Goal: Information Seeking & Learning: Compare options

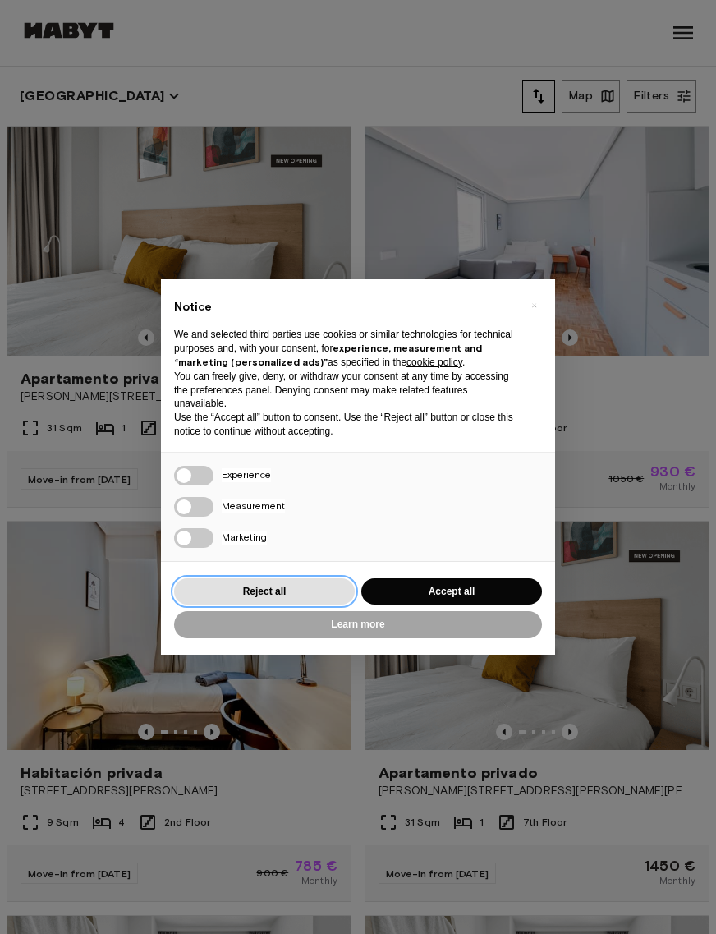
click at [212, 597] on button "Reject all" at bounding box center [264, 591] width 181 height 27
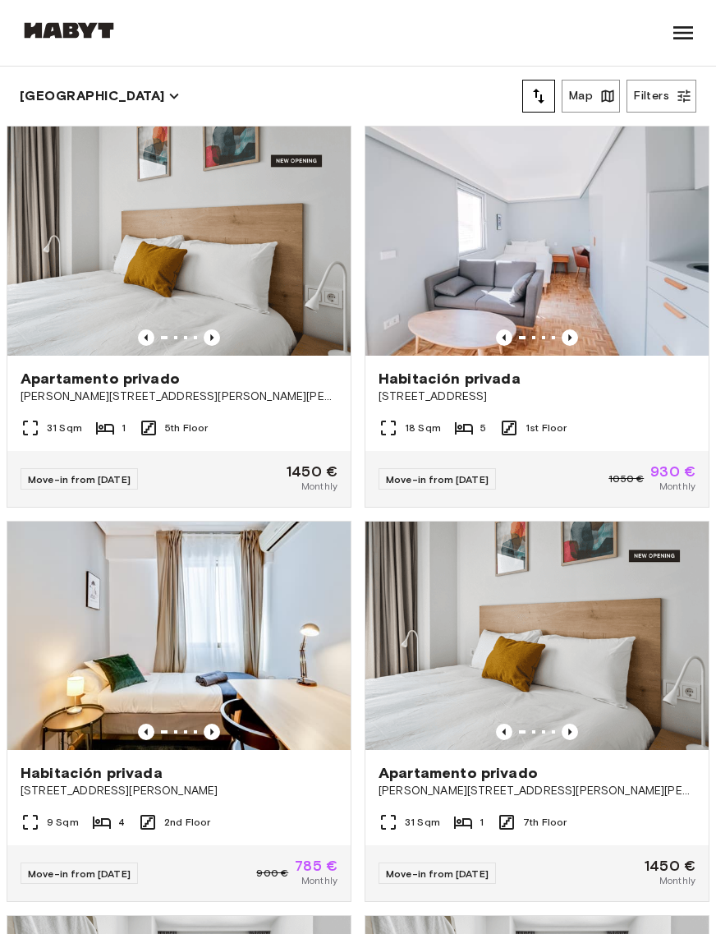
click at [533, 103] on icon "tune" at bounding box center [539, 96] width 20 height 20
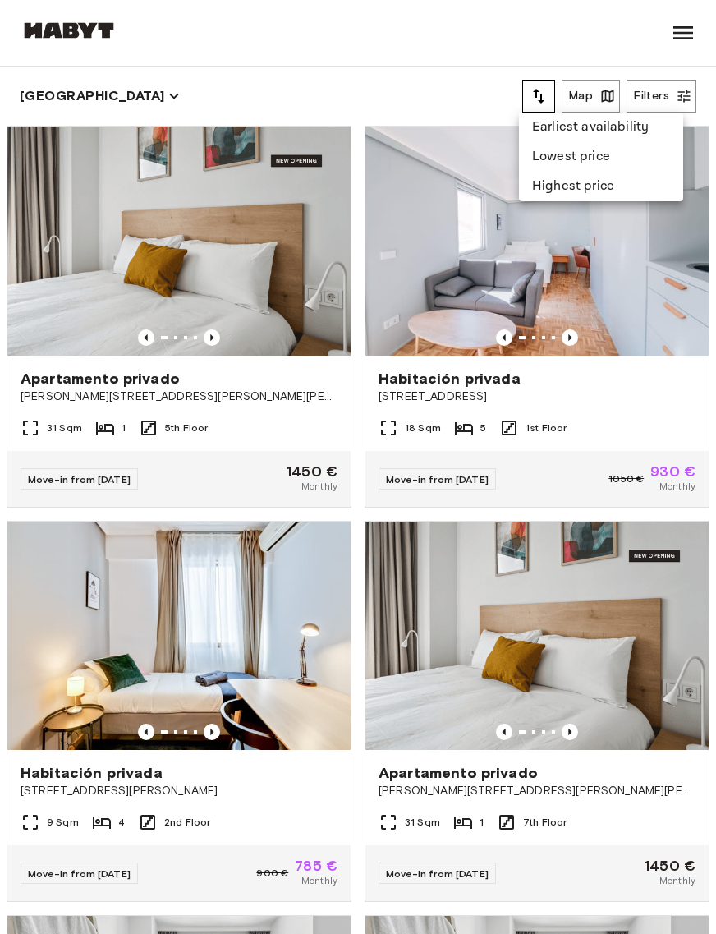
click at [585, 168] on li "Lowest price" at bounding box center [601, 157] width 164 height 30
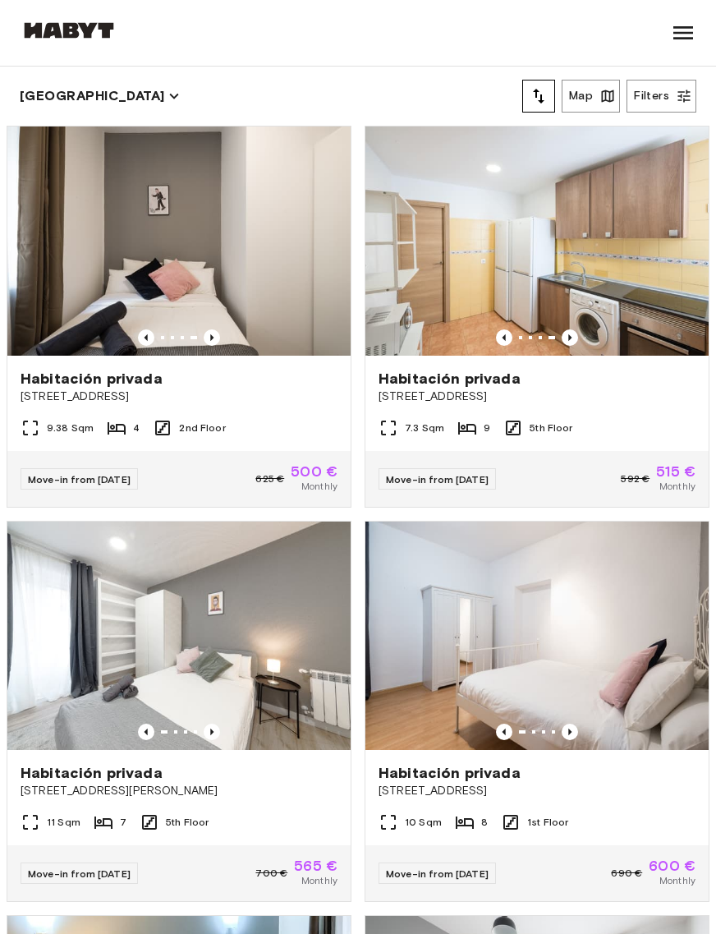
click at [664, 99] on button "Filters" at bounding box center [662, 96] width 70 height 33
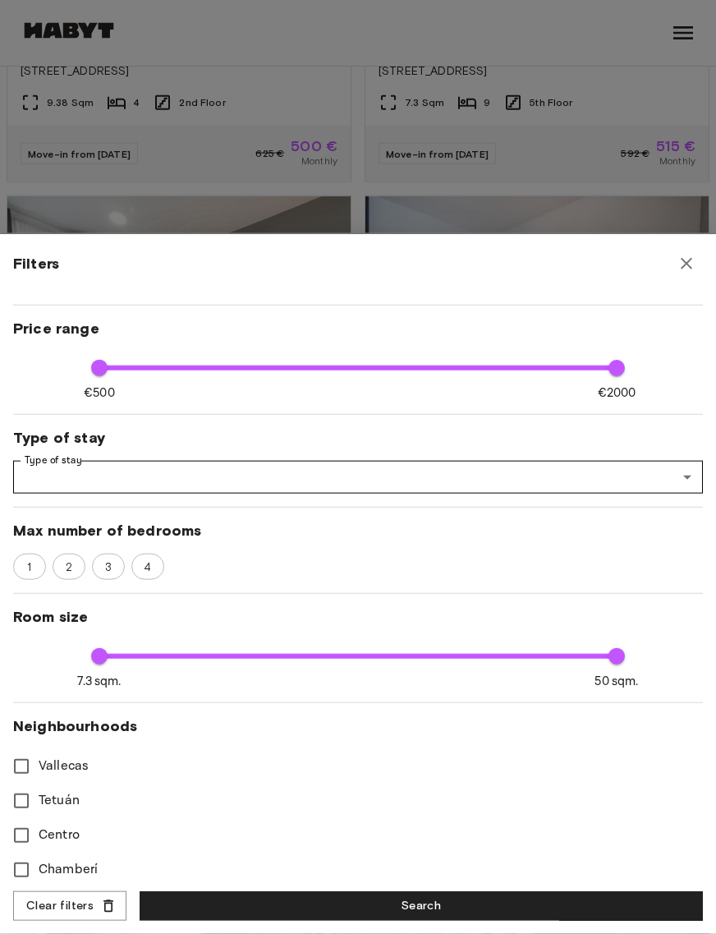
scroll to position [327, 0]
click at [693, 268] on icon "button" at bounding box center [687, 264] width 20 height 20
type input "****"
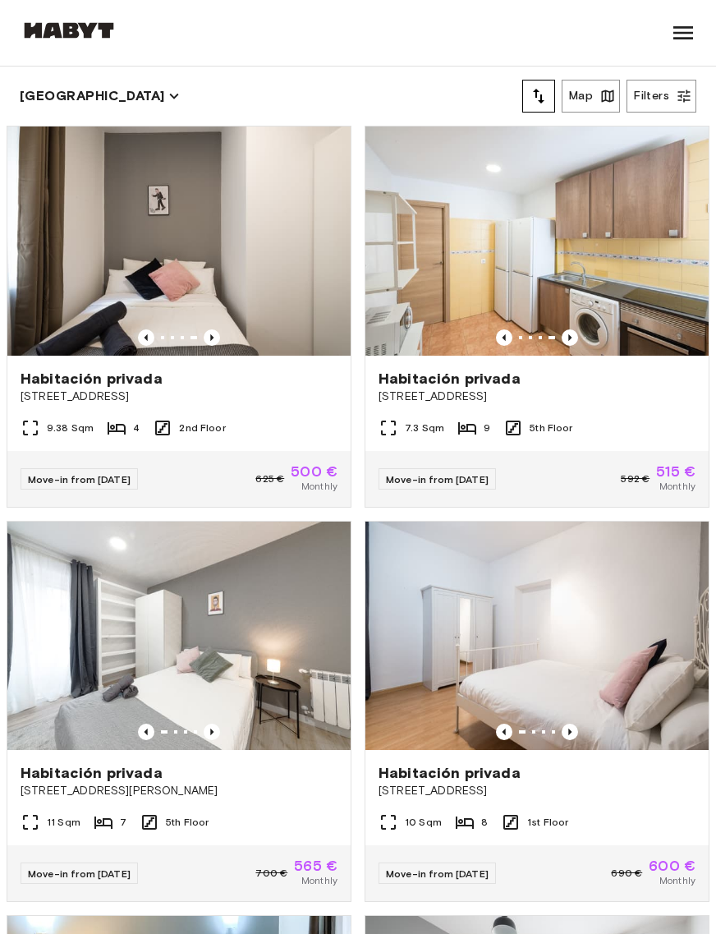
scroll to position [0, 0]
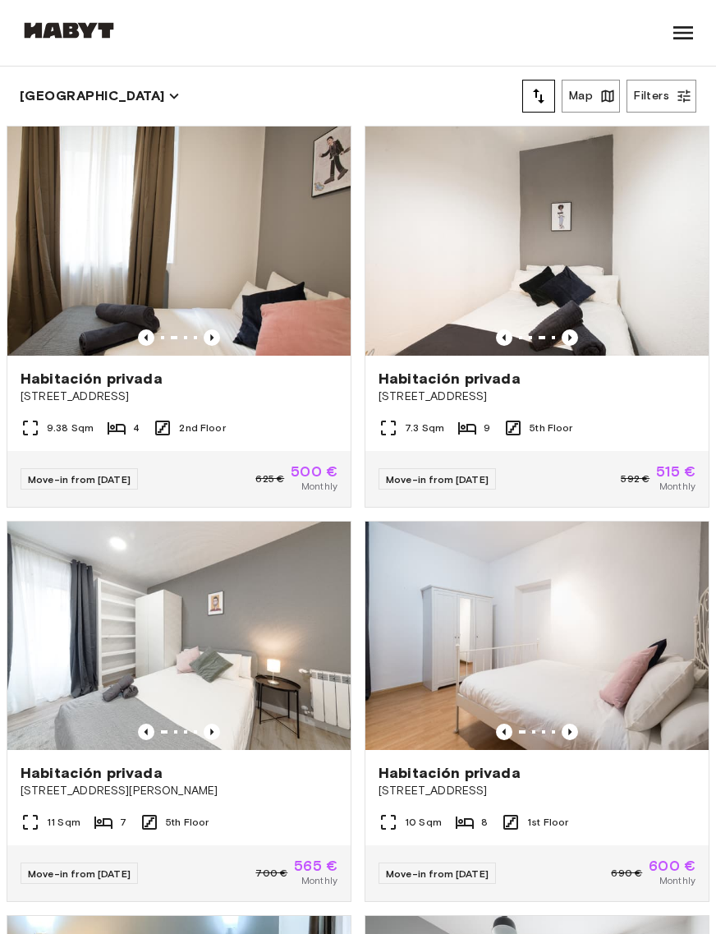
click at [98, 254] on img at bounding box center [178, 240] width 343 height 229
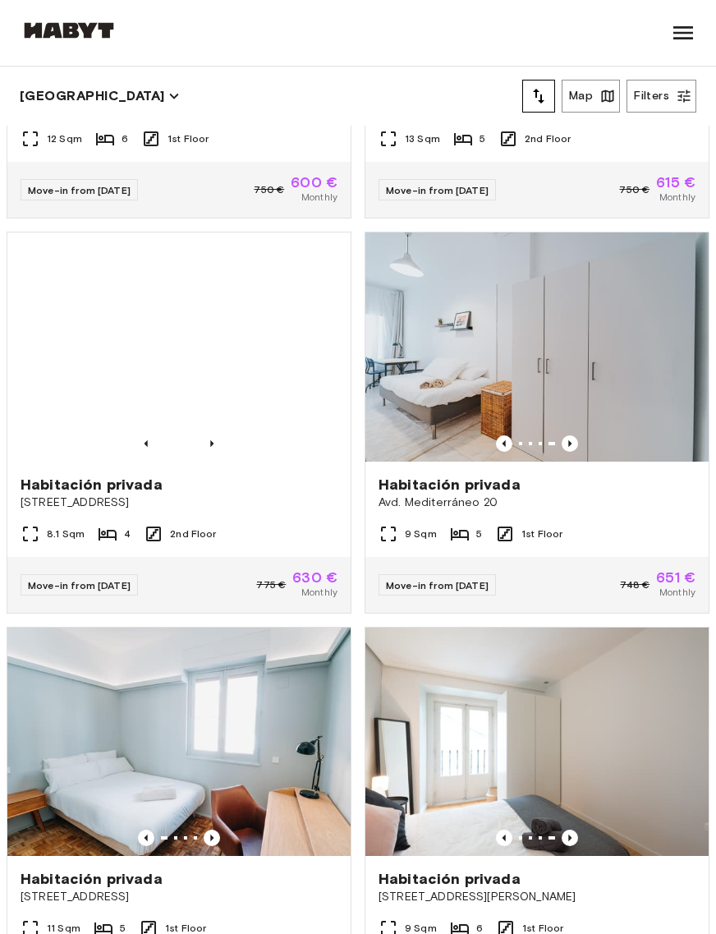
scroll to position [1076, 0]
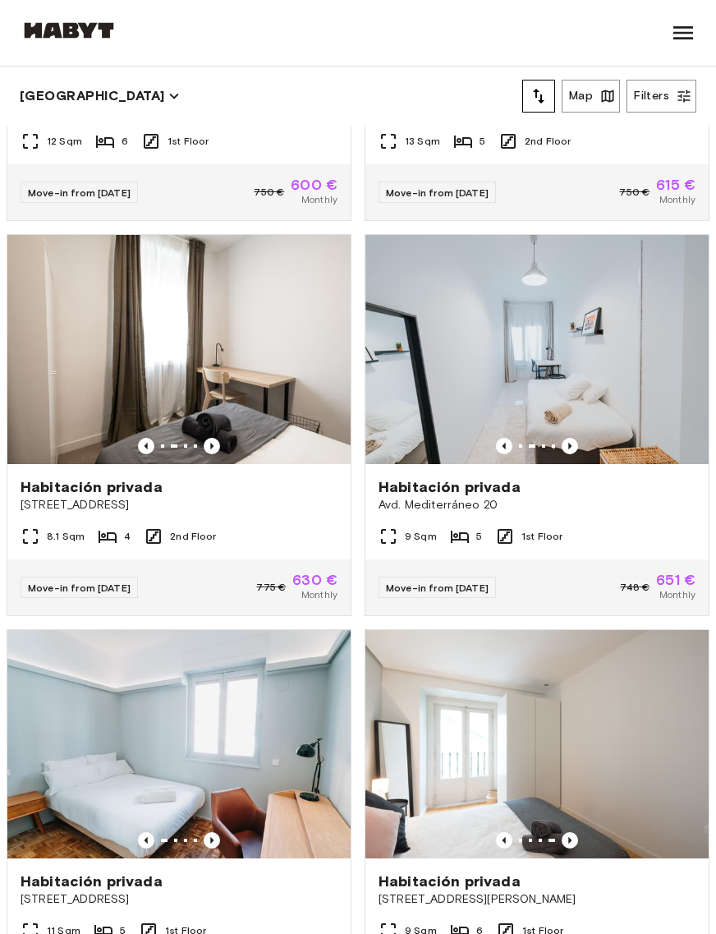
click at [584, 93] on button "Map" at bounding box center [591, 96] width 58 height 33
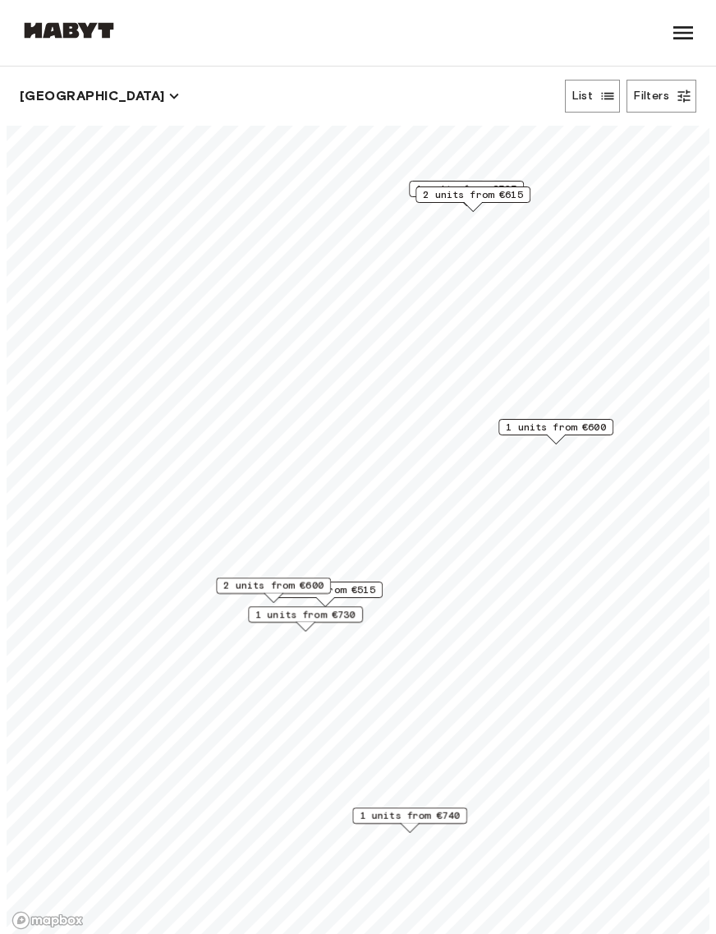
click at [601, 420] on span "1 units from €600" at bounding box center [556, 427] width 100 height 15
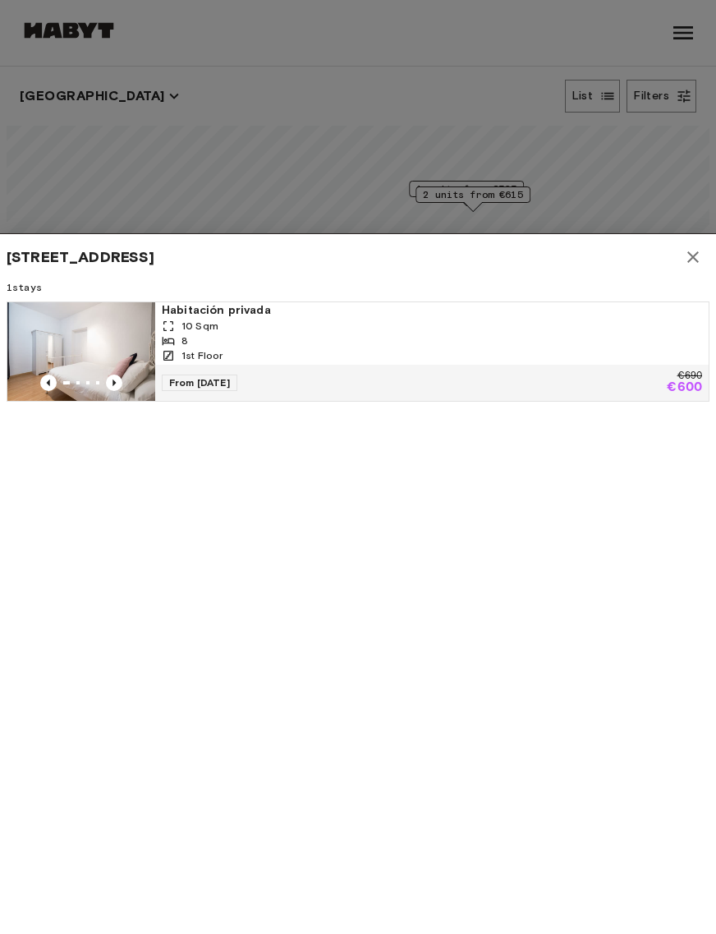
click at [692, 259] on icon "button" at bounding box center [692, 256] width 11 height 11
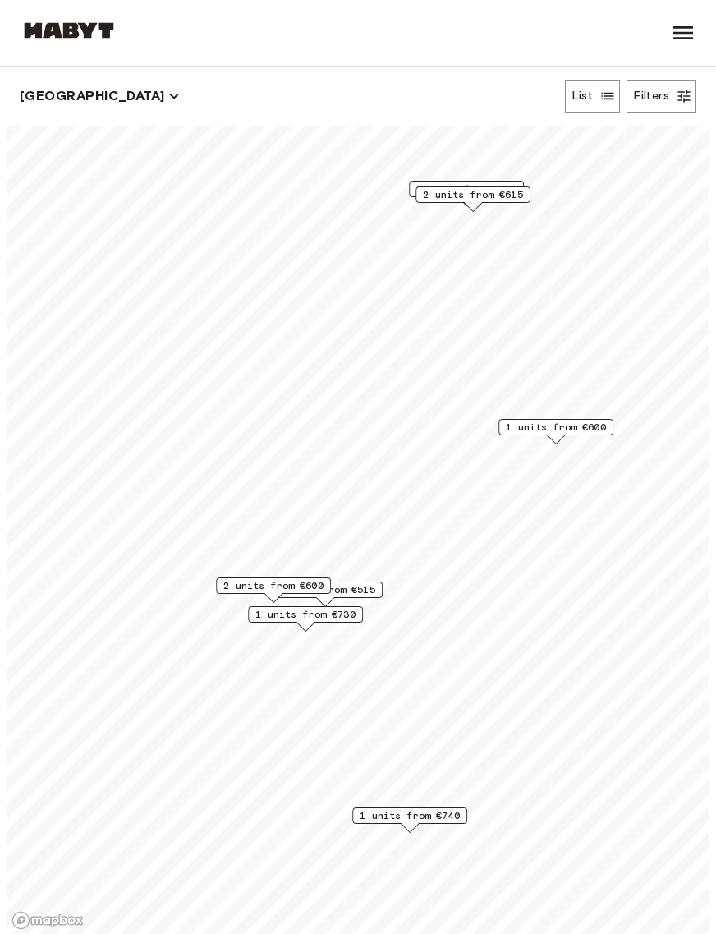
click at [224, 581] on span "2 units from €600" at bounding box center [273, 585] width 100 height 15
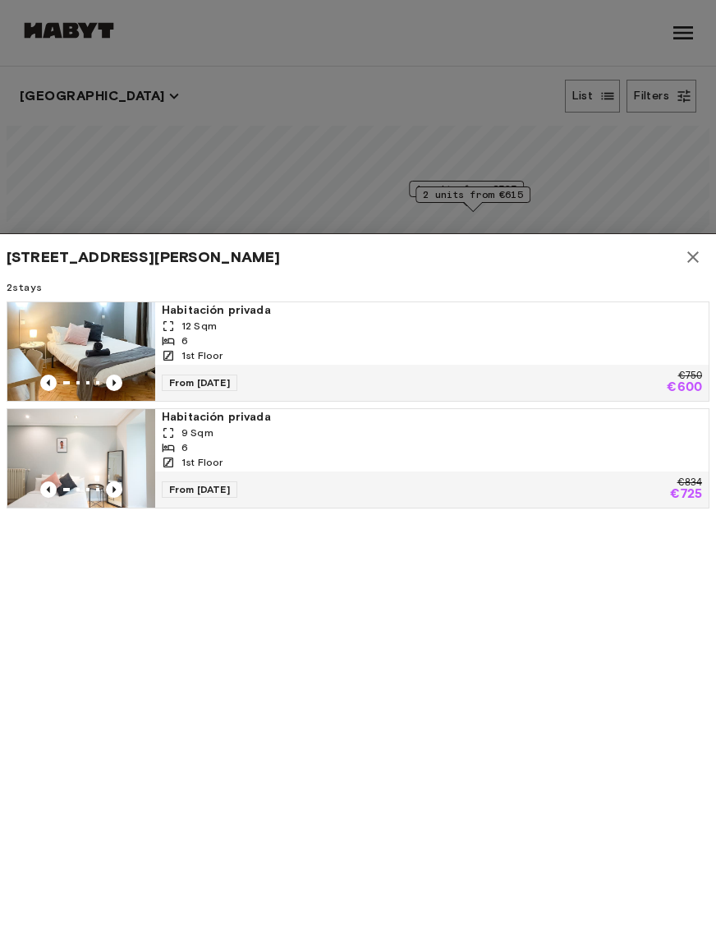
click at [696, 260] on icon "button" at bounding box center [692, 256] width 11 height 11
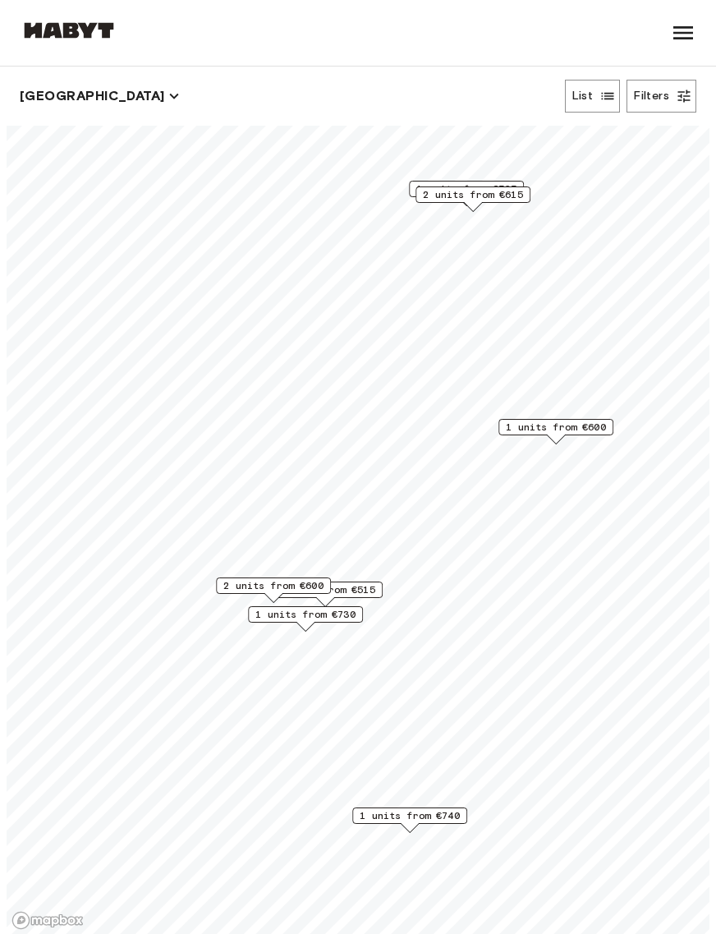
click at [471, 200] on span "2 units from €615" at bounding box center [473, 194] width 100 height 15
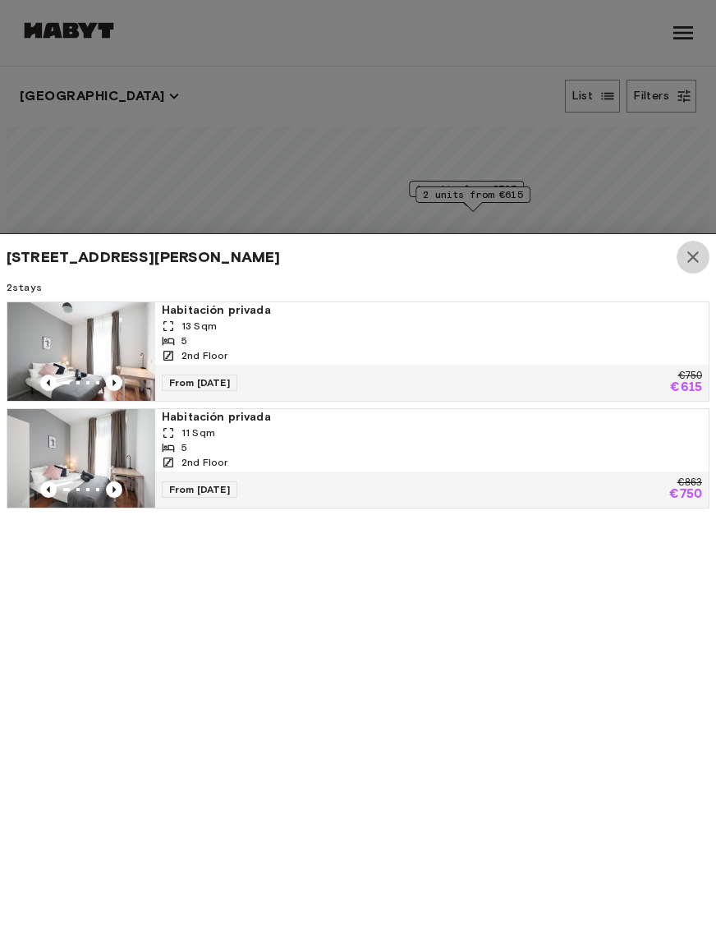
click at [696, 263] on icon "button" at bounding box center [693, 257] width 20 height 20
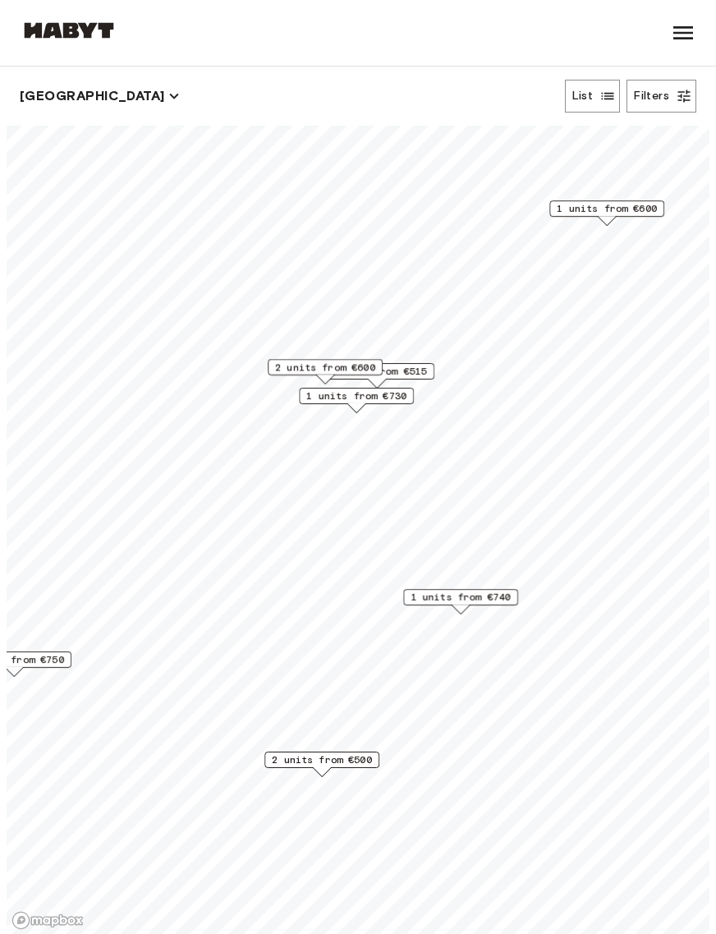
click at [423, 370] on span "1 units from €515" at bounding box center [377, 371] width 100 height 15
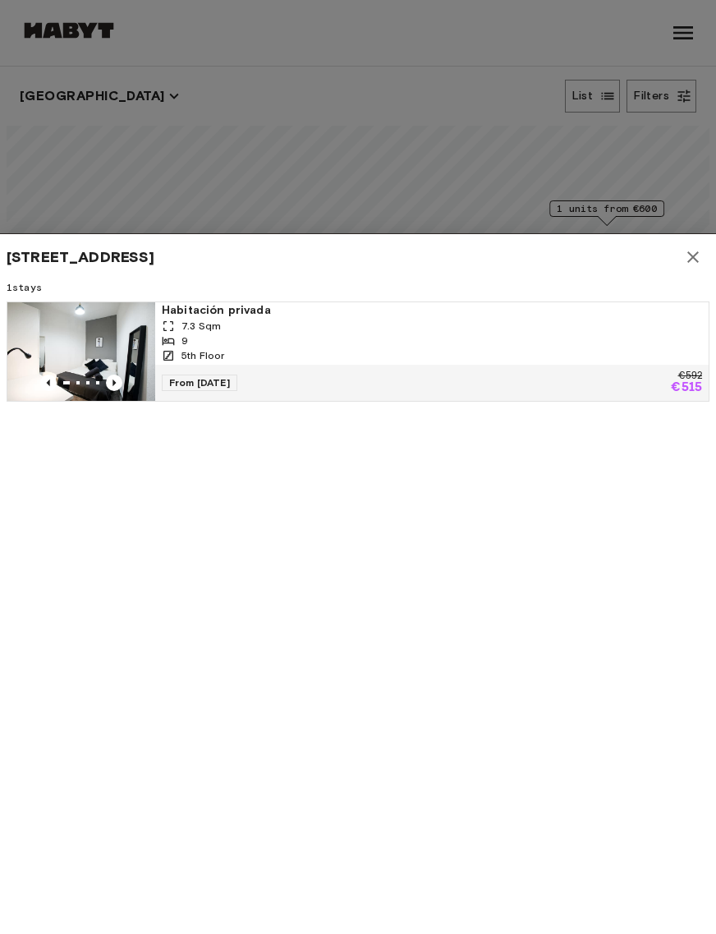
click at [120, 379] on icon "Previous image" at bounding box center [114, 383] width 16 height 16
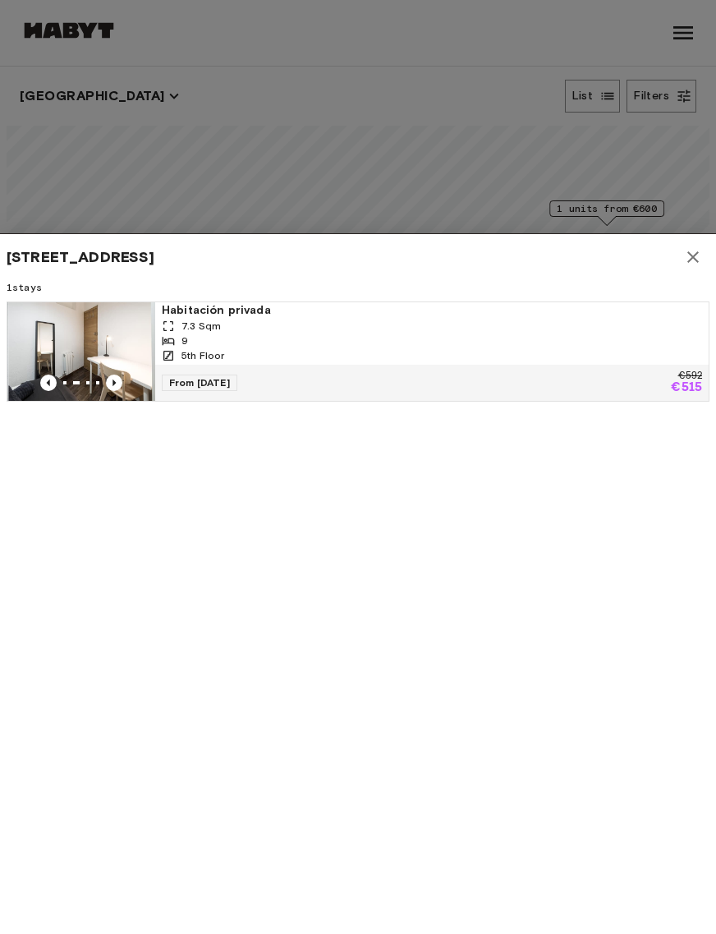
click at [108, 379] on icon "Previous image" at bounding box center [114, 383] width 16 height 16
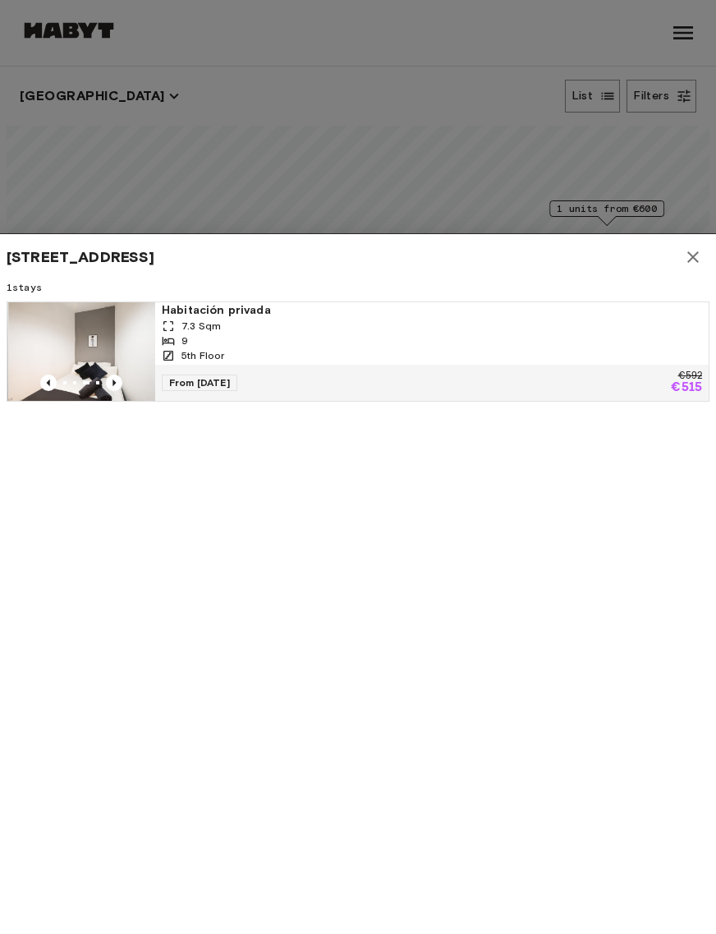
click at [117, 385] on icon "Previous image" at bounding box center [114, 383] width 16 height 16
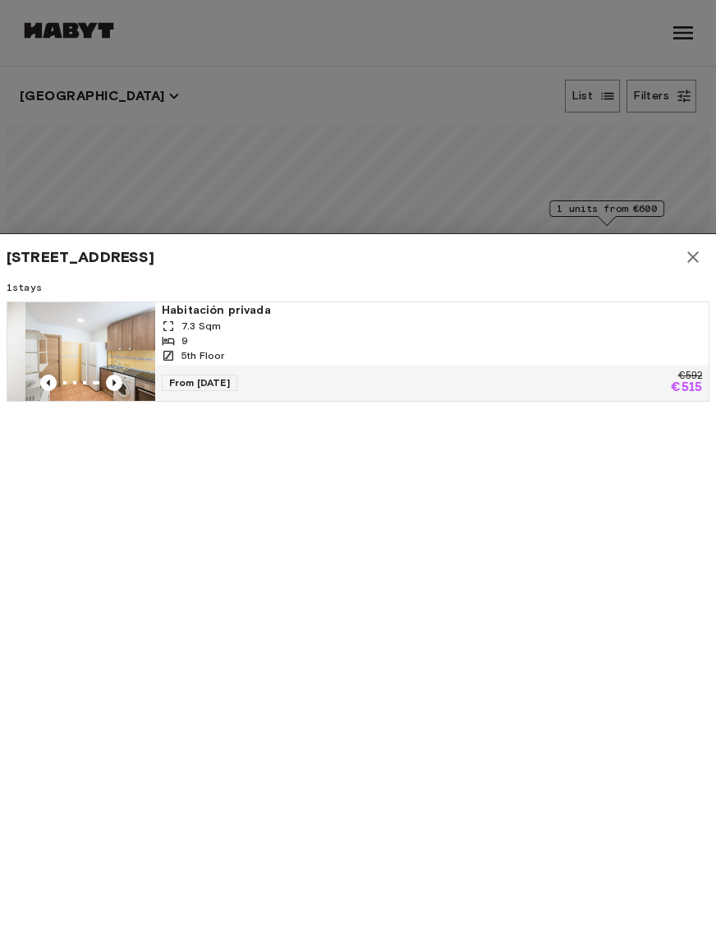
click at [708, 254] on button "button" at bounding box center [693, 257] width 33 height 33
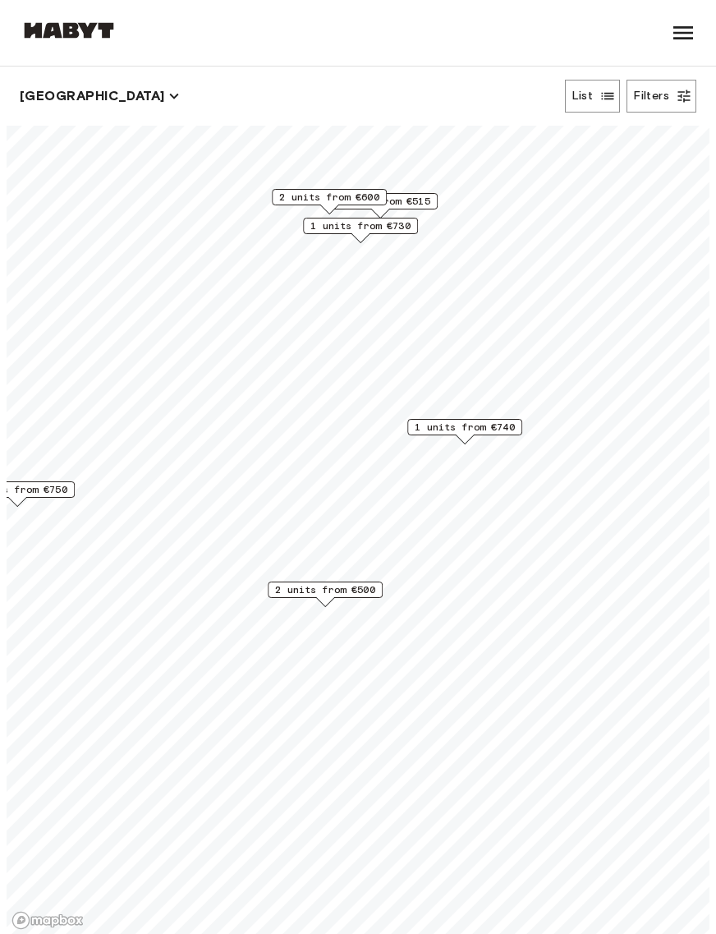
click at [286, 590] on span "2 units from €500" at bounding box center [325, 589] width 100 height 15
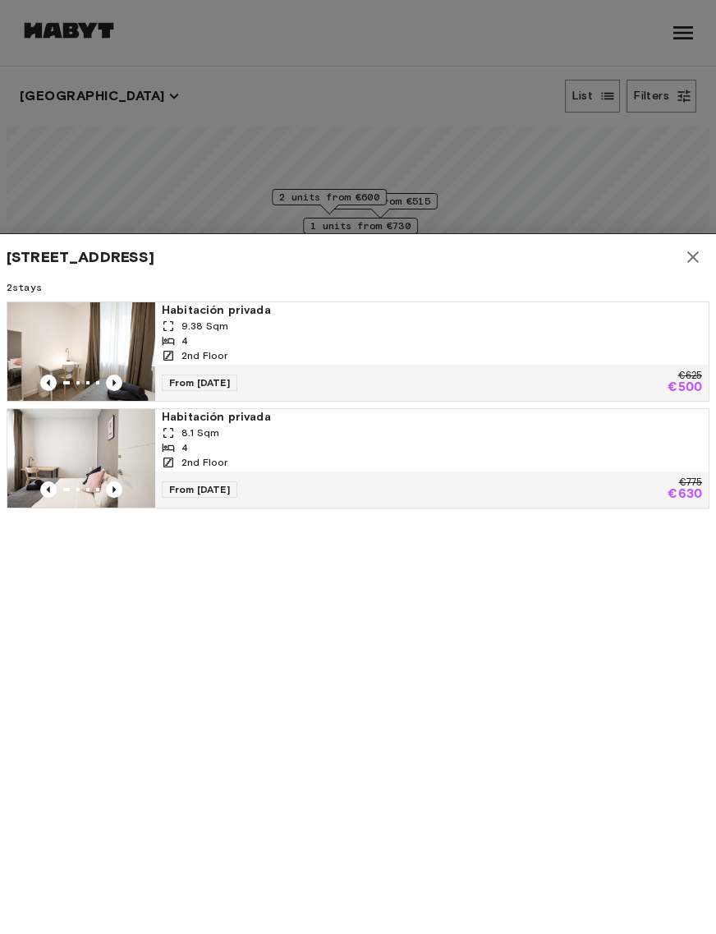
click at [241, 499] on div "From [DATE] €775 €630" at bounding box center [432, 489] width 554 height 36
click at [692, 264] on icon "button" at bounding box center [693, 257] width 20 height 20
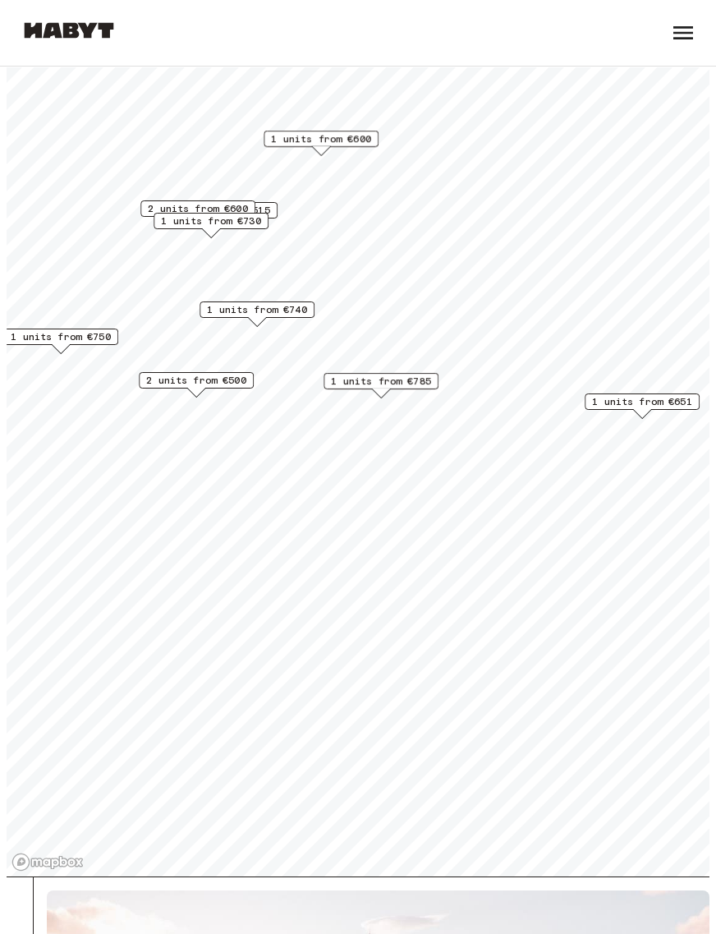
click at [673, 398] on span "1 units from €651" at bounding box center [642, 401] width 100 height 15
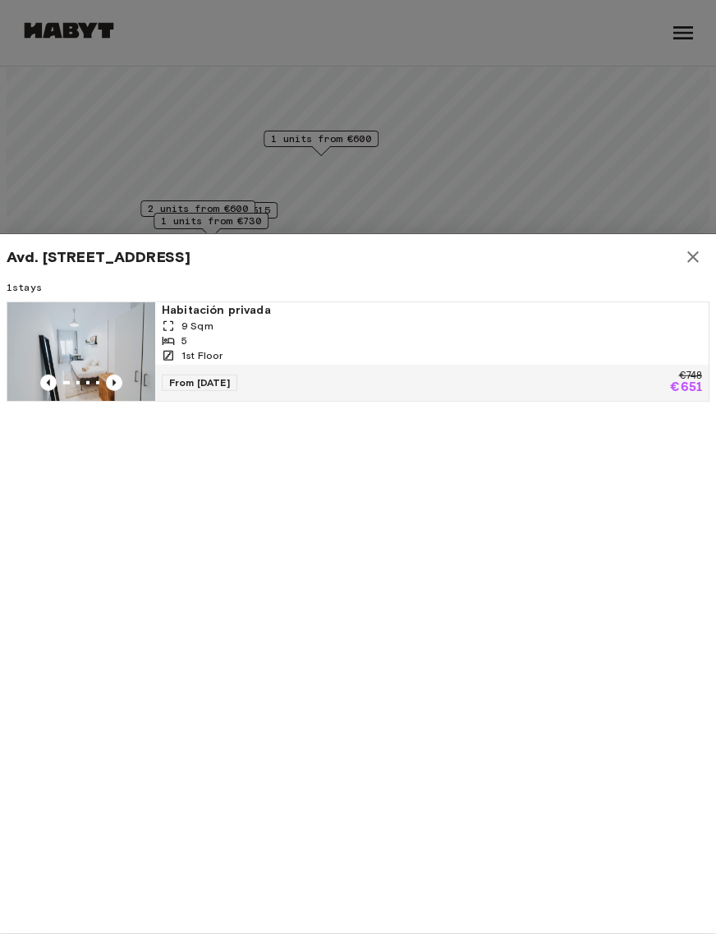
click at [704, 267] on button "button" at bounding box center [693, 257] width 33 height 33
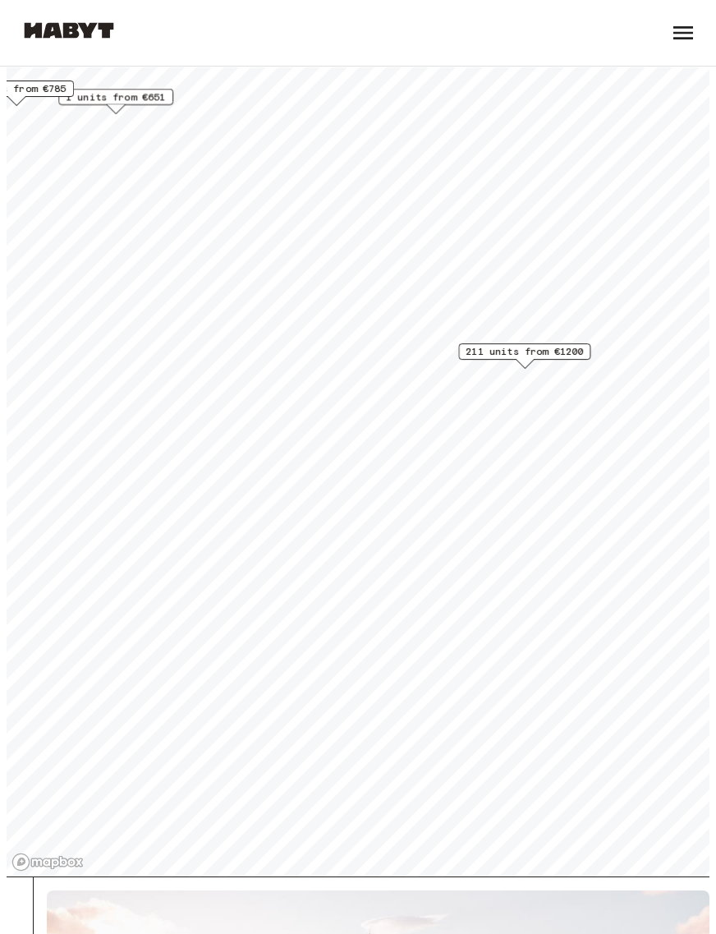
click at [583, 350] on span "211 units from €1200" at bounding box center [524, 351] width 117 height 15
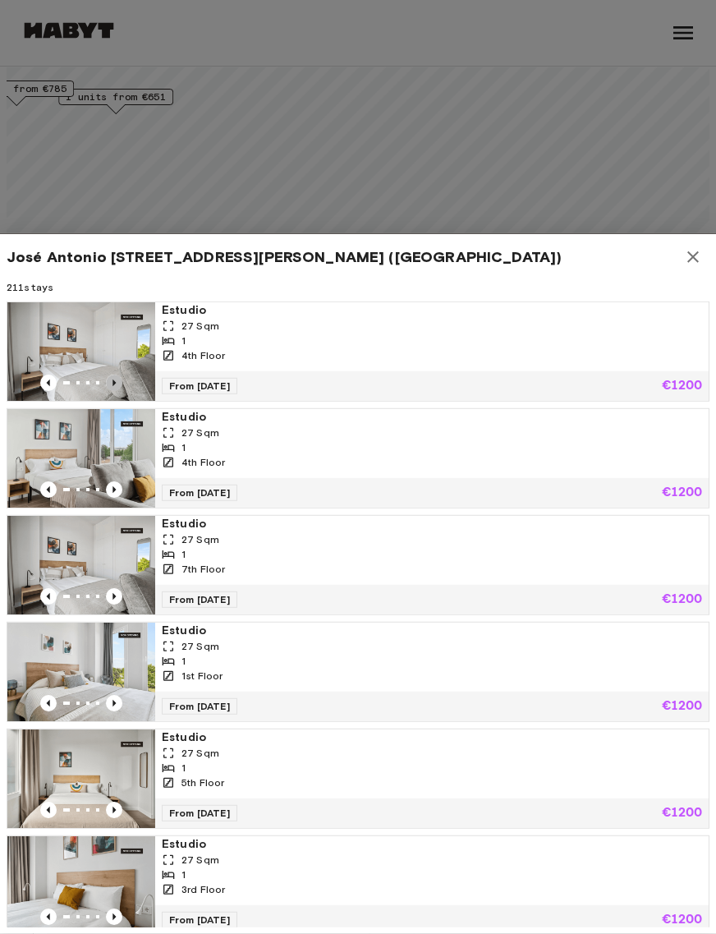
click at [116, 384] on icon "Previous image" at bounding box center [114, 383] width 16 height 16
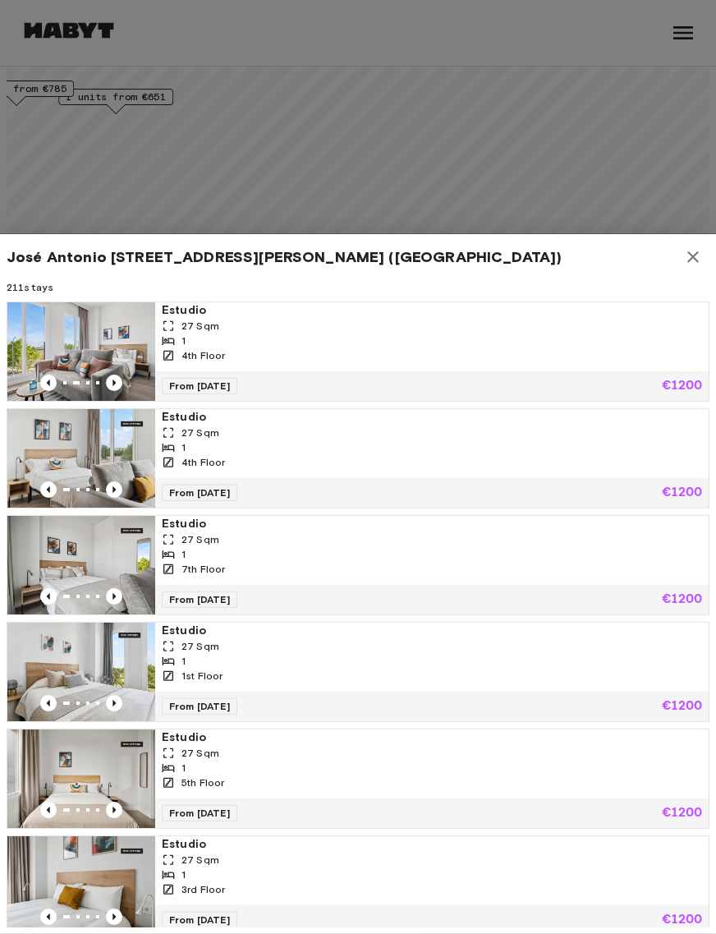
click at [102, 372] on img at bounding box center [81, 351] width 148 height 99
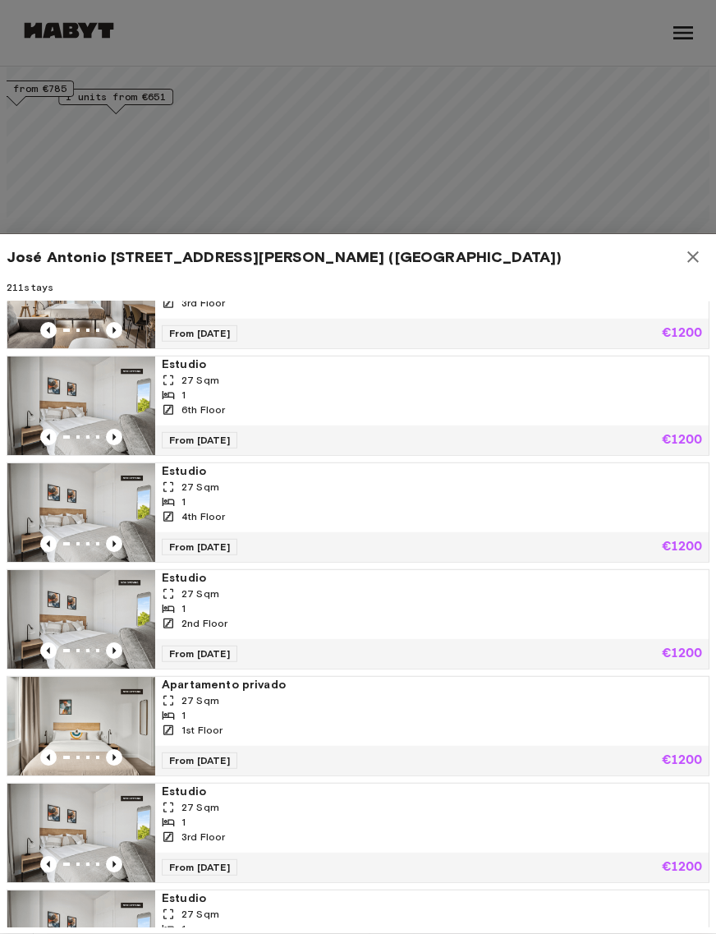
click at [31, 129] on div at bounding box center [358, 467] width 716 height 934
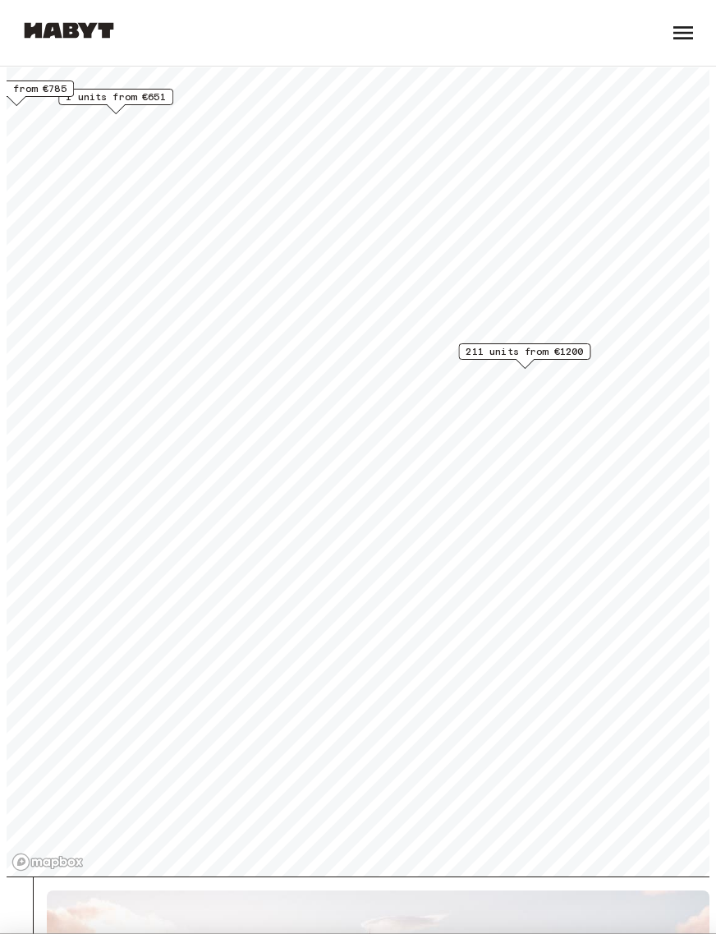
scroll to position [1445, 0]
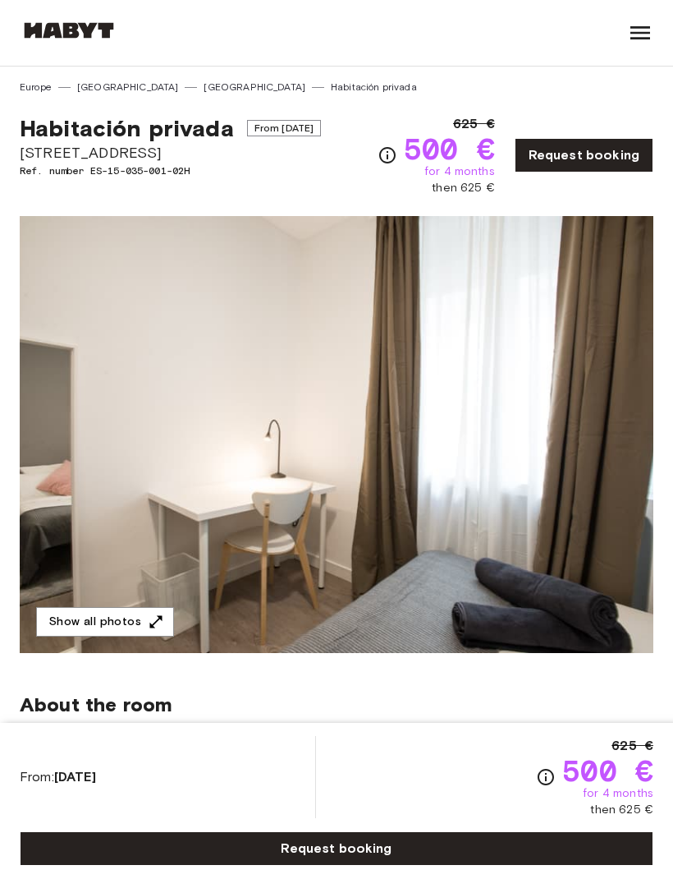
click at [84, 613] on button "Show all photos" at bounding box center [105, 622] width 138 height 30
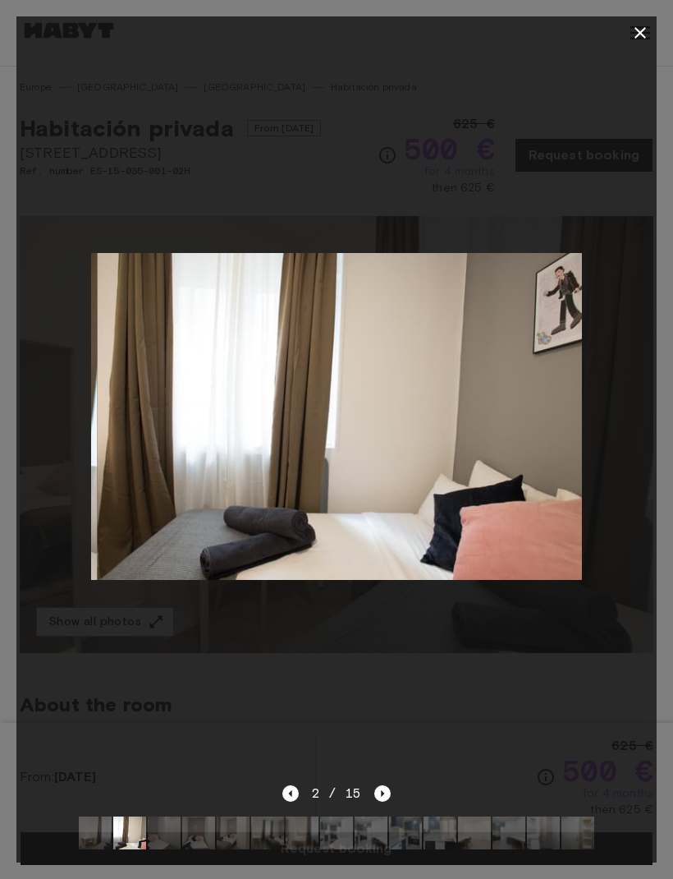
click at [642, 39] on icon "button" at bounding box center [641, 33] width 20 height 20
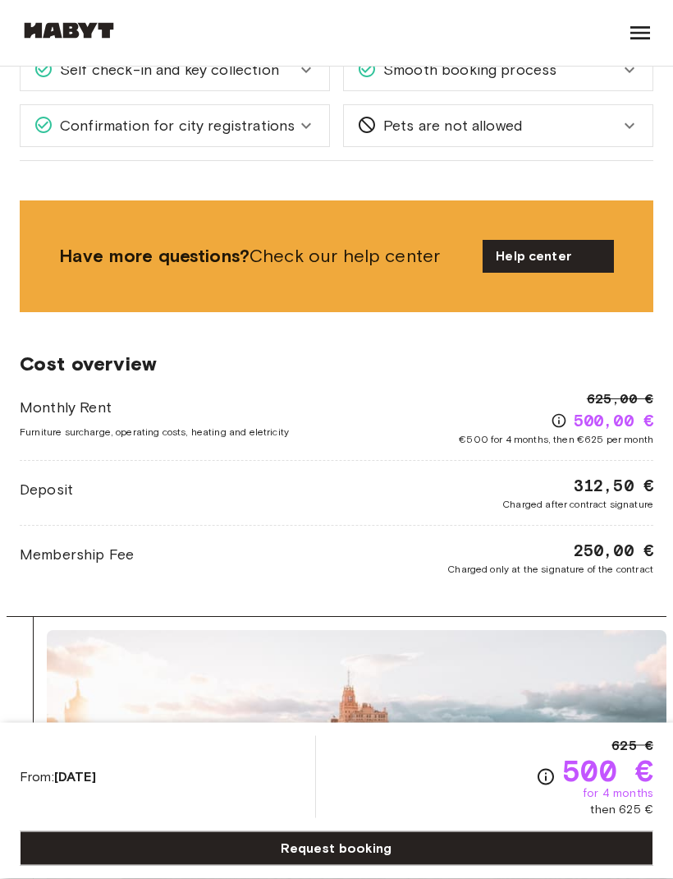
scroll to position [2107, 0]
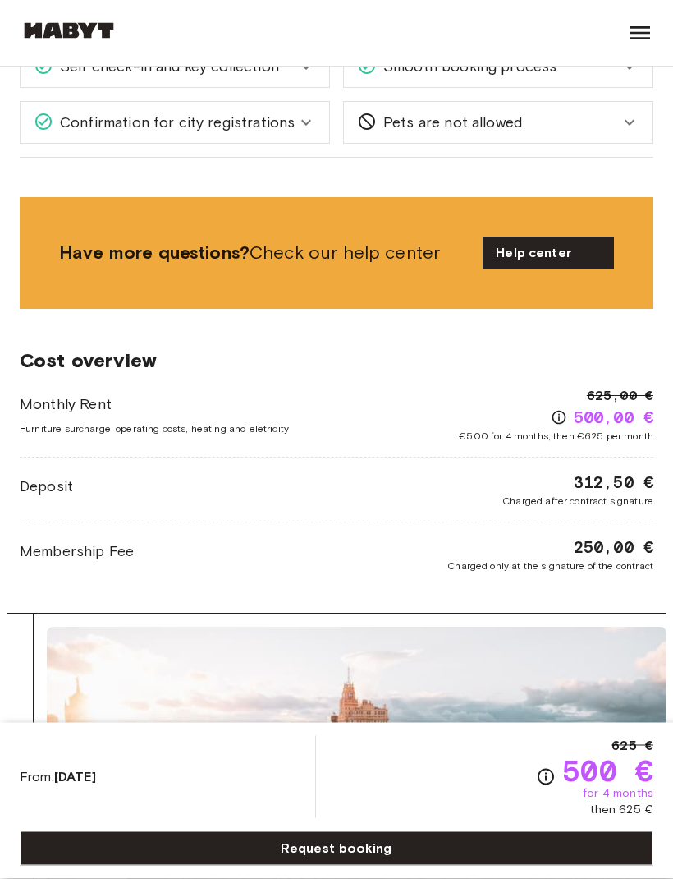
click at [34, 476] on span "Deposit" at bounding box center [46, 486] width 53 height 21
click at [47, 541] on span "Membership Fee" at bounding box center [77, 551] width 114 height 21
click at [633, 559] on span "Charged only at the signature of the contract" at bounding box center [551, 566] width 206 height 15
click at [664, 448] on div "Europe Spain Madrid Habitación privada Habitación privada From Feb 1 2026 Calle…" at bounding box center [336, 113] width 673 height 4307
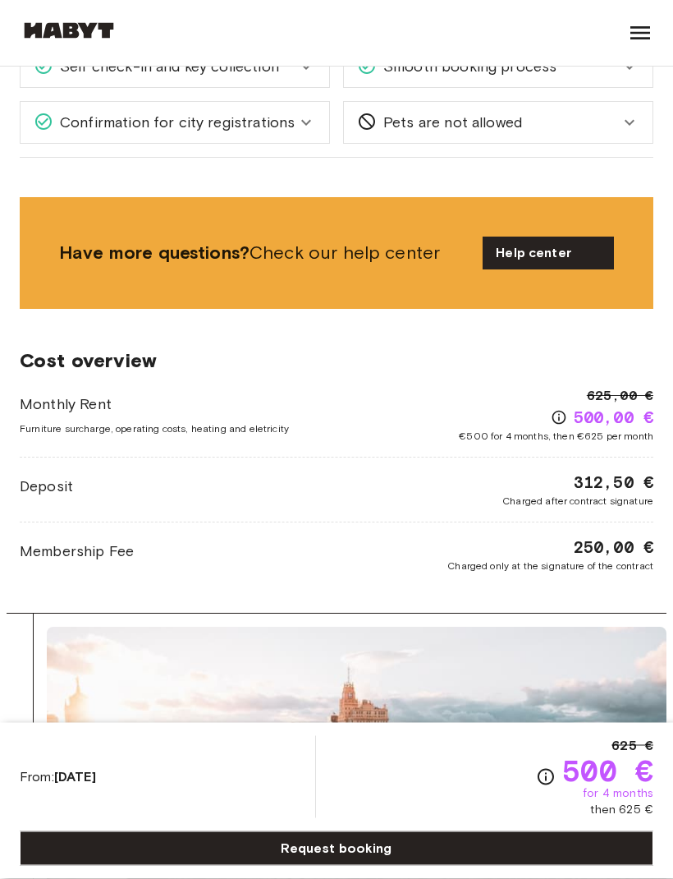
click at [659, 465] on div "Europe Spain Madrid Habitación privada Habitación privada From Feb 1 2026 Calle…" at bounding box center [336, 113] width 673 height 4307
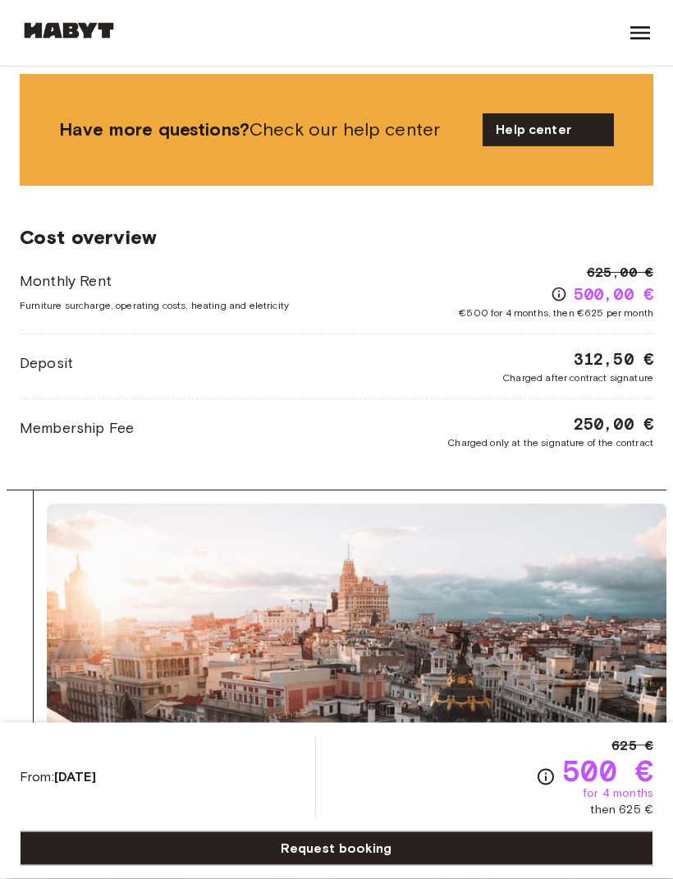
scroll to position [2231, 0]
click at [557, 286] on icon "Check cost overview for full price breakdown. Please note that discounts apply …" at bounding box center [559, 294] width 16 height 16
click at [551, 306] on span "€500 for 4 months, then €625 per month" at bounding box center [556, 313] width 195 height 15
click at [558, 286] on icon "Check cost overview for full price breakdown. Please note that discounts apply …" at bounding box center [559, 294] width 16 height 16
click at [563, 286] on icon "Check cost overview for full price breakdown. Please note that discounts apply …" at bounding box center [559, 294] width 16 height 16
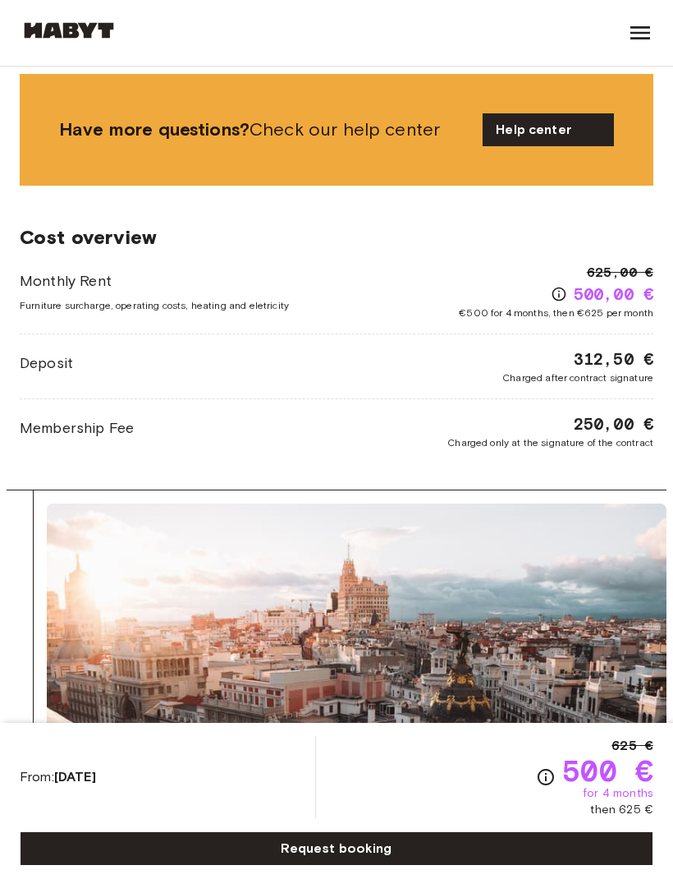
click at [564, 283] on div "500,00 €" at bounding box center [602, 294] width 103 height 23
click at [566, 283] on div "500,00 €" at bounding box center [602, 294] width 103 height 23
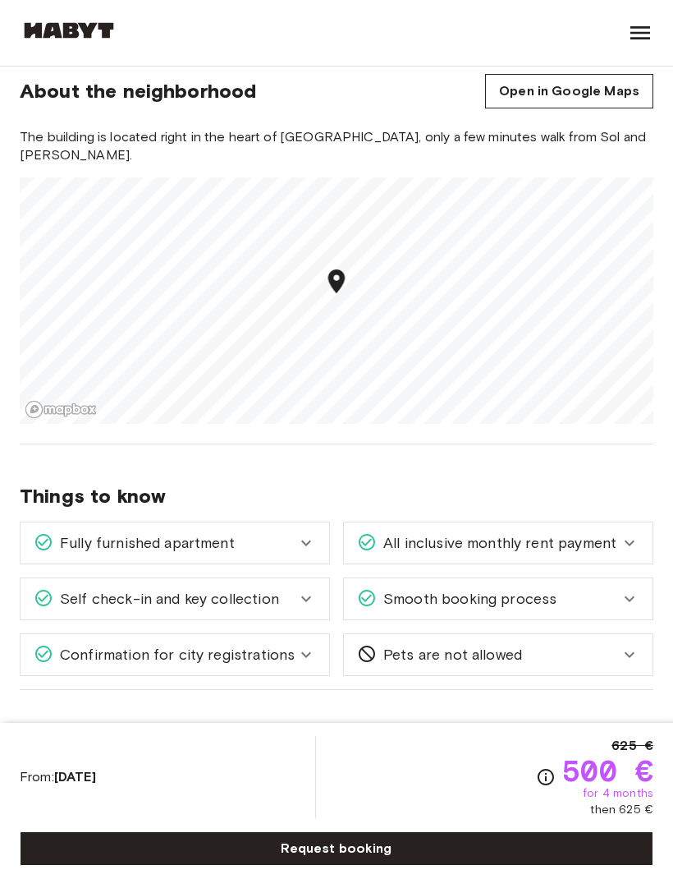
scroll to position [1574, 0]
click at [73, 645] on span "Confirmation for city registrations" at bounding box center [173, 655] width 241 height 21
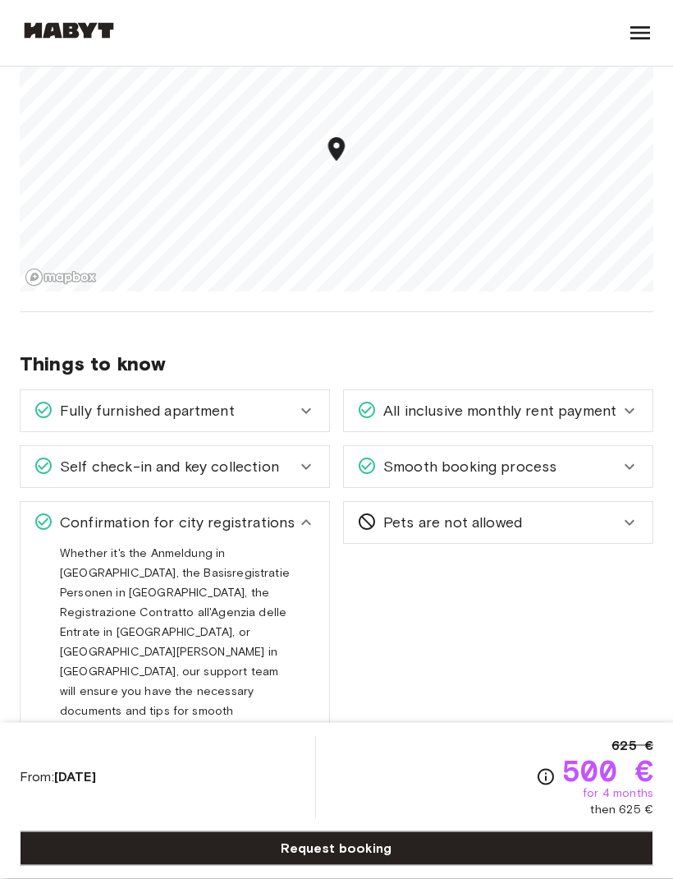
scroll to position [1712, 0]
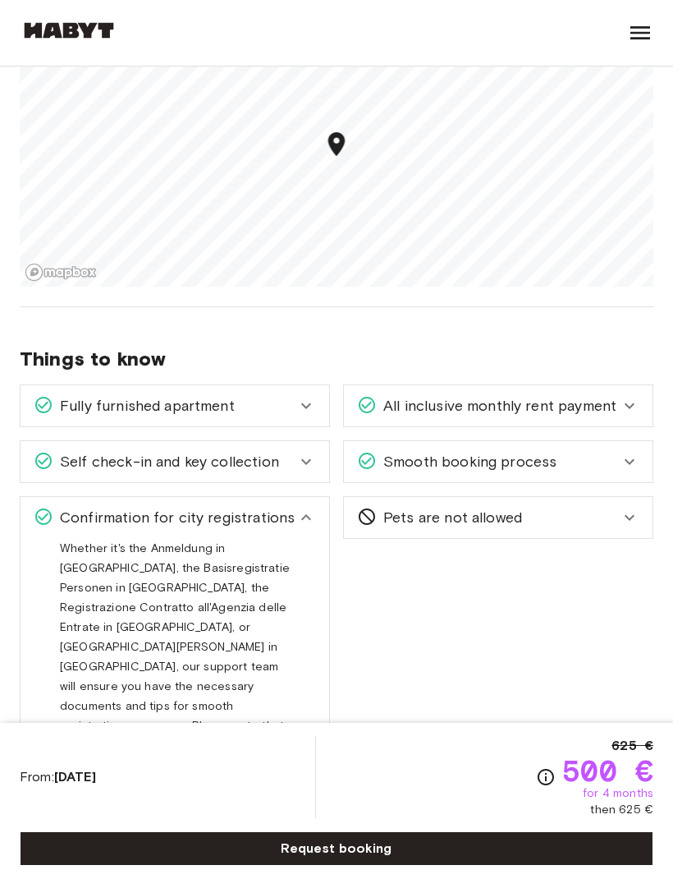
click at [75, 507] on span "Confirmation for city registrations" at bounding box center [173, 517] width 241 height 21
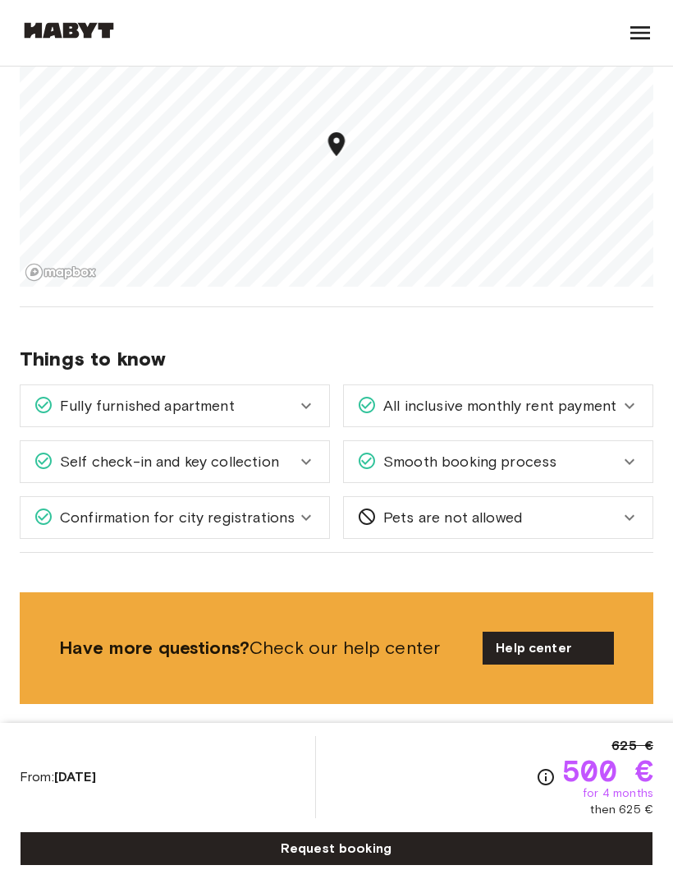
click at [616, 395] on div "All inclusive monthly rent payment" at bounding box center [488, 405] width 263 height 21
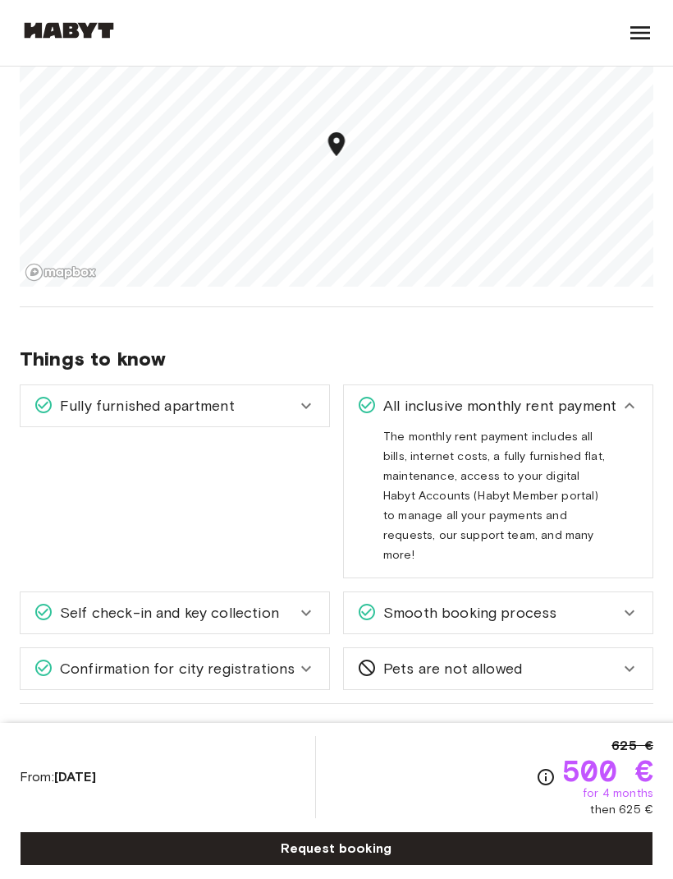
click at [601, 395] on span "All inclusive monthly rent payment" at bounding box center [497, 405] width 240 height 21
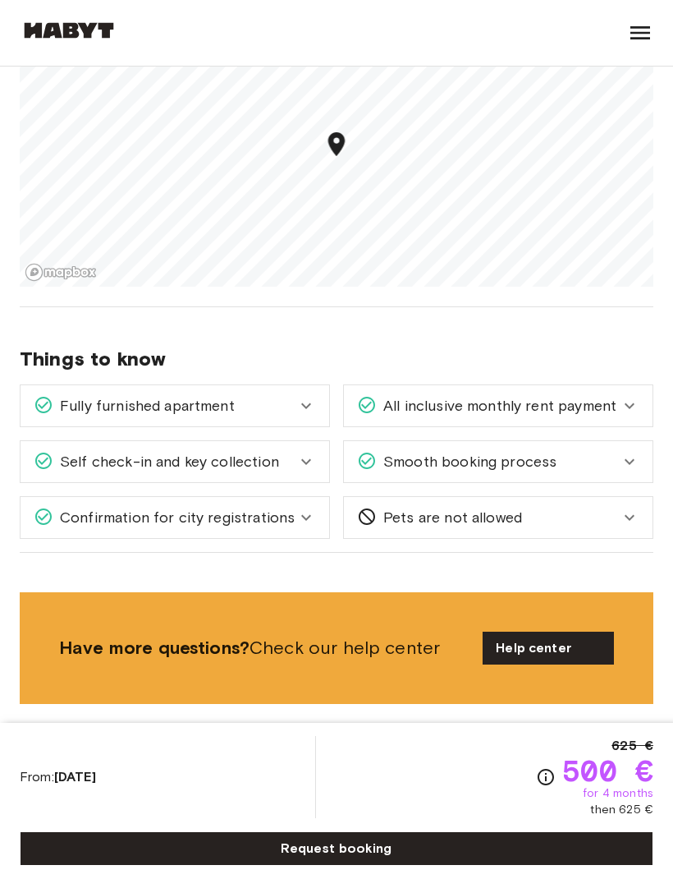
click at [67, 385] on div "Fully furnished apartment" at bounding box center [175, 405] width 309 height 41
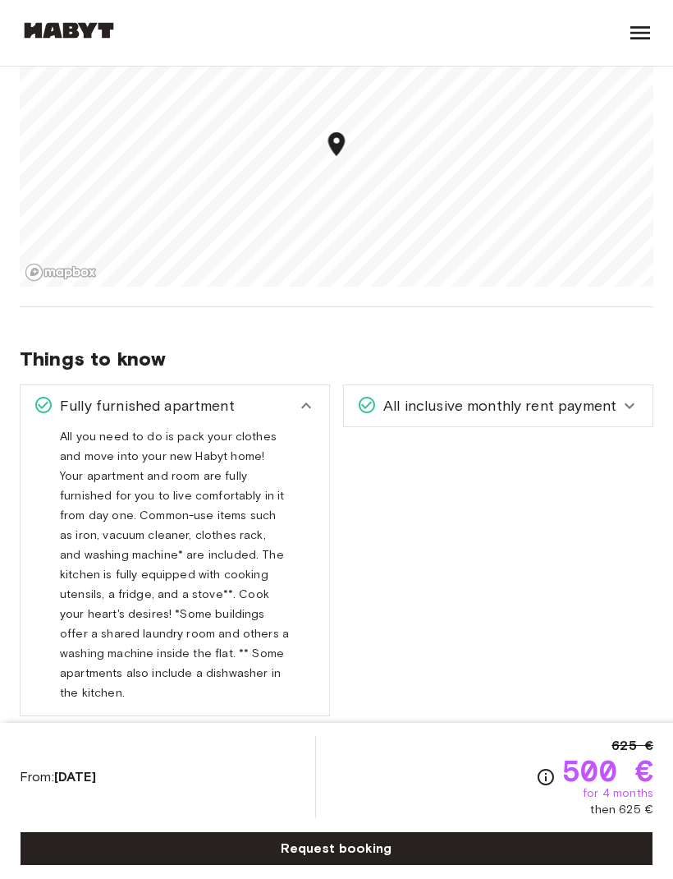
click at [84, 386] on div "Fully furnished apartment" at bounding box center [175, 405] width 309 height 41
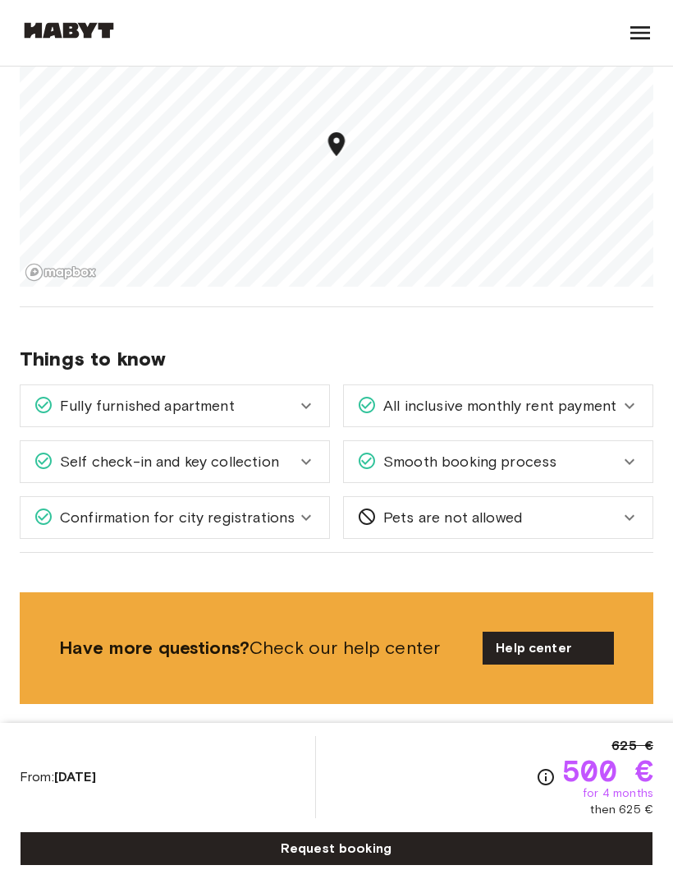
click at [642, 441] on div "Smooth booking process" at bounding box center [498, 461] width 309 height 41
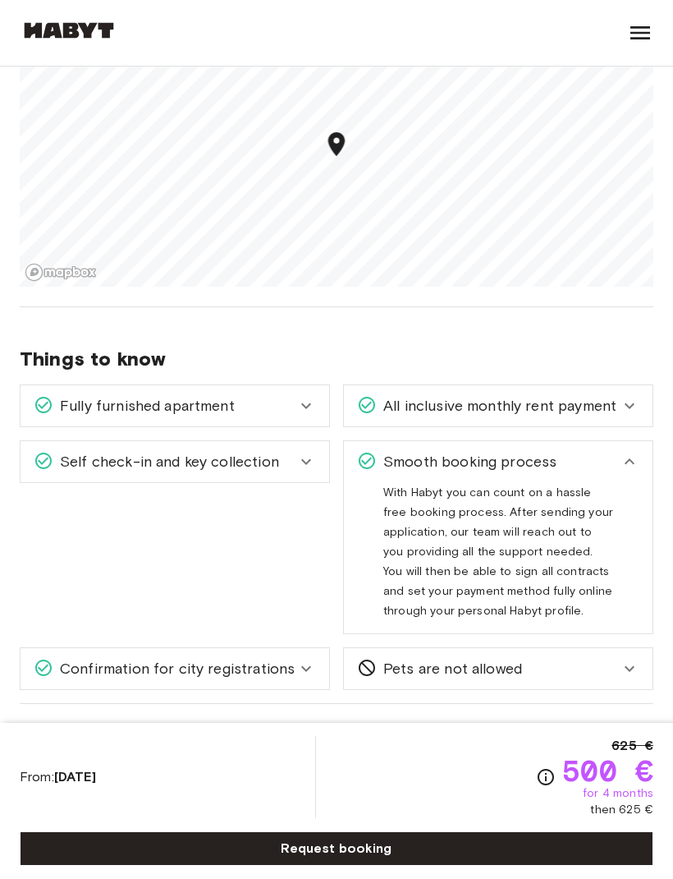
click at [636, 452] on icon at bounding box center [630, 462] width 20 height 20
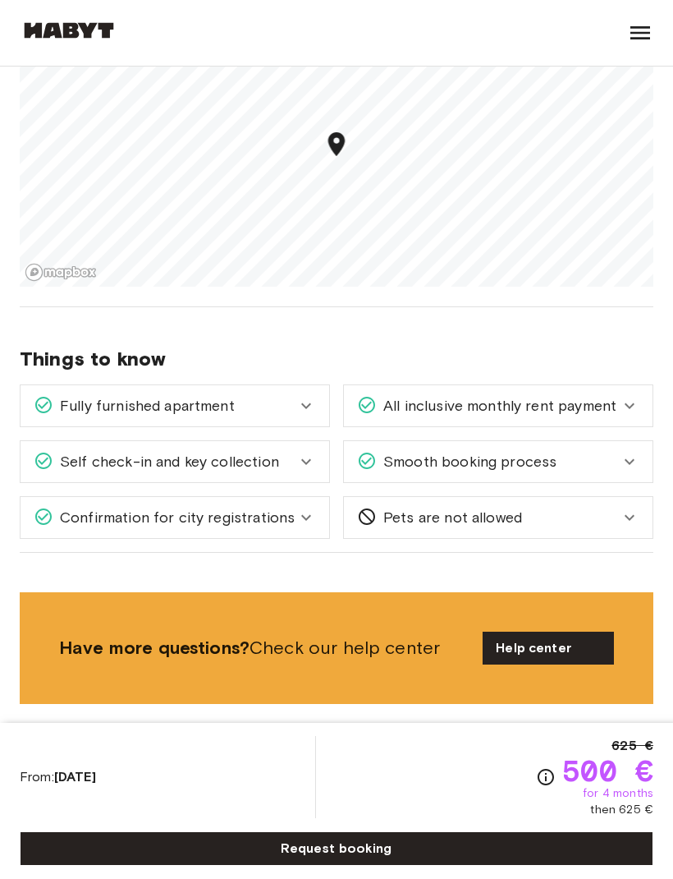
click at [368, 866] on link "Request booking" at bounding box center [337, 848] width 634 height 34
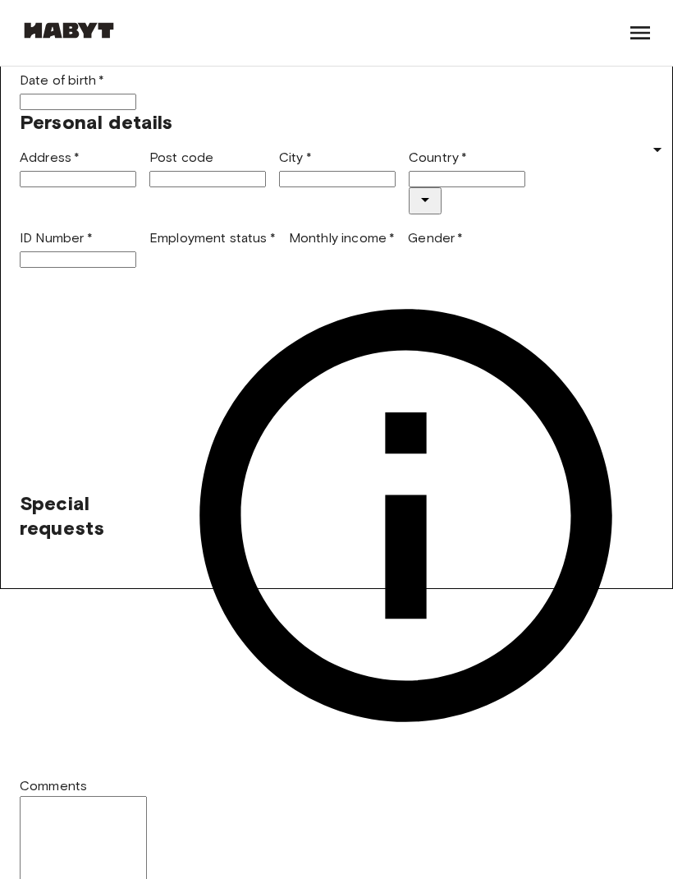
scroll to position [290, 0]
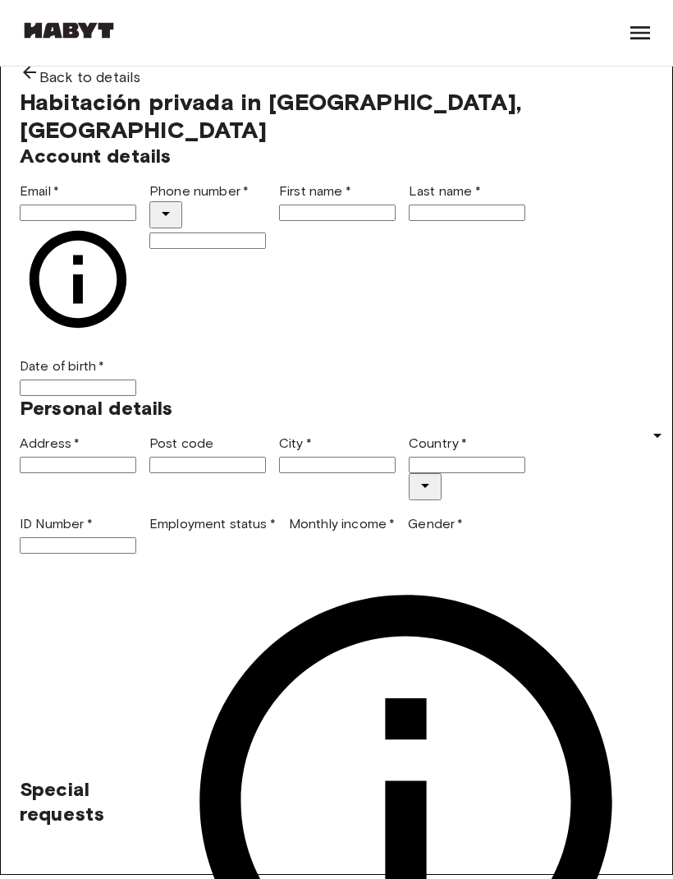
scroll to position [0, 0]
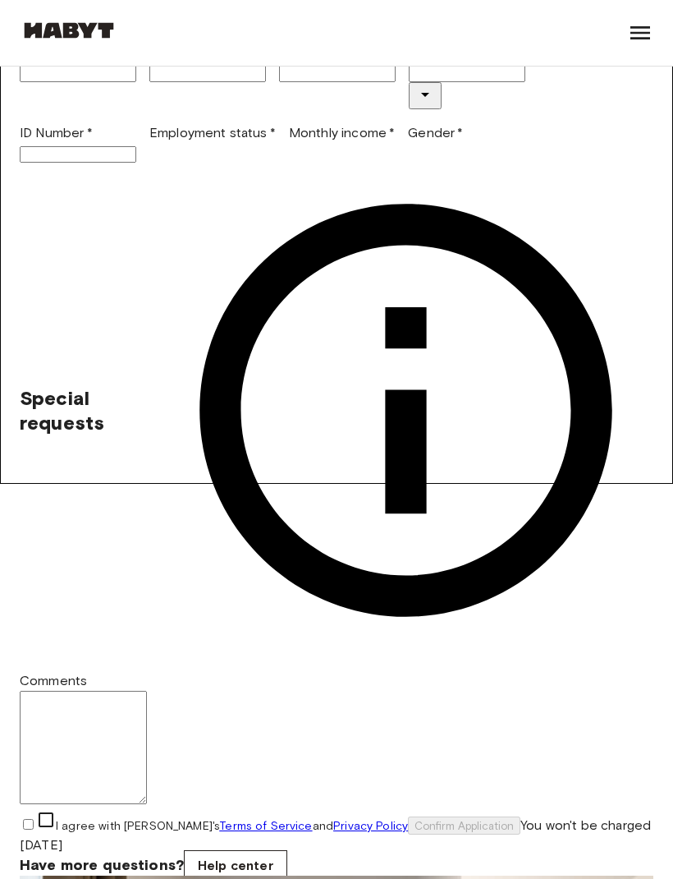
scroll to position [396, 0]
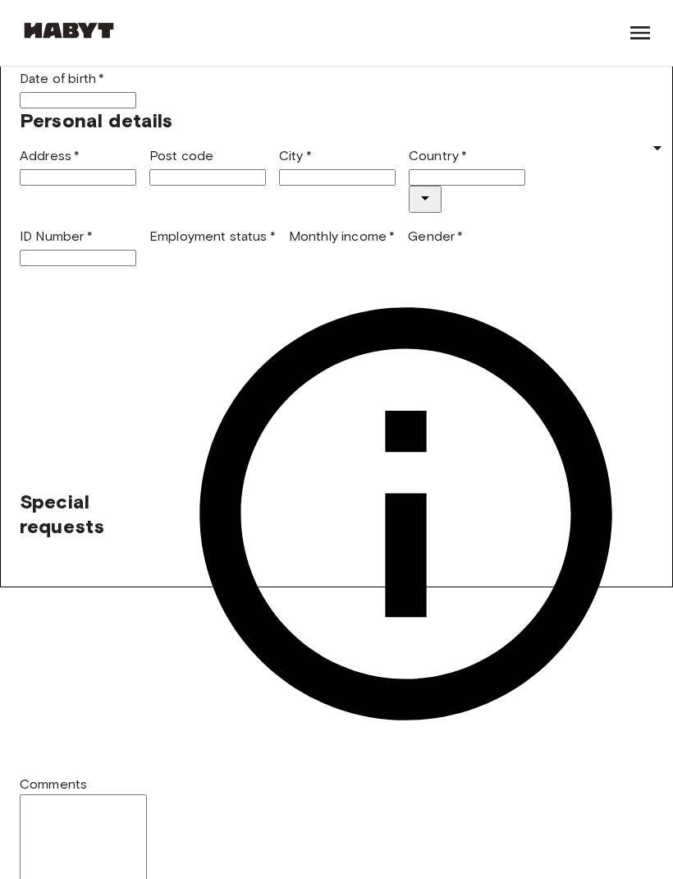
scroll to position [292, 0]
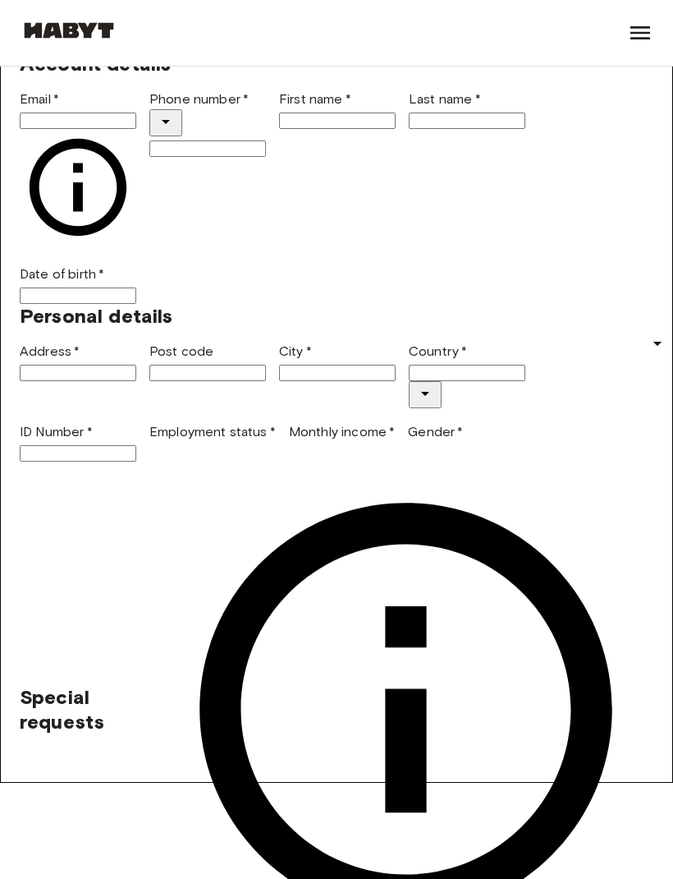
scroll to position [0, 0]
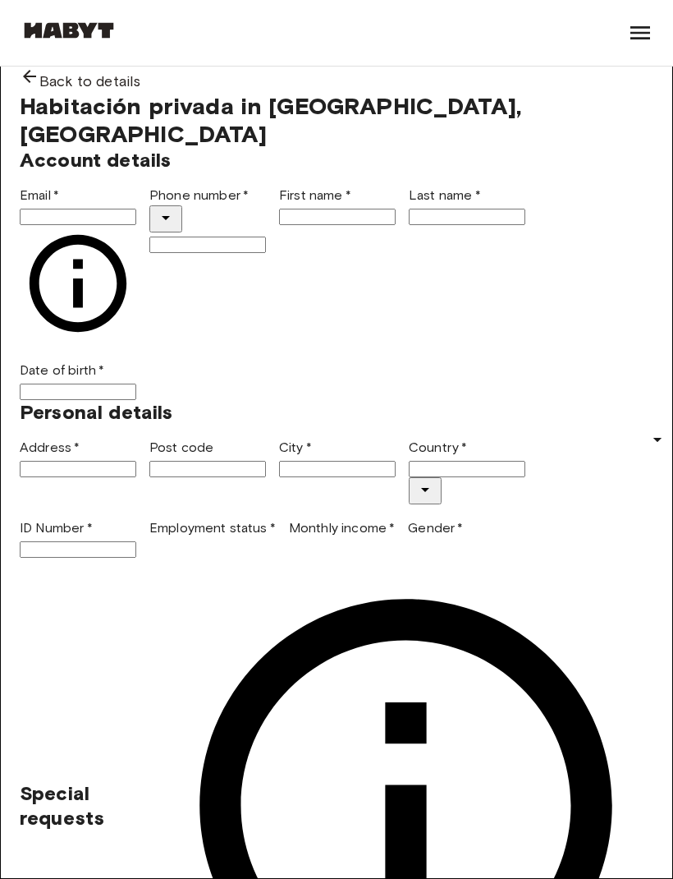
click at [65, 92] on div "Back to details" at bounding box center [337, 79] width 634 height 25
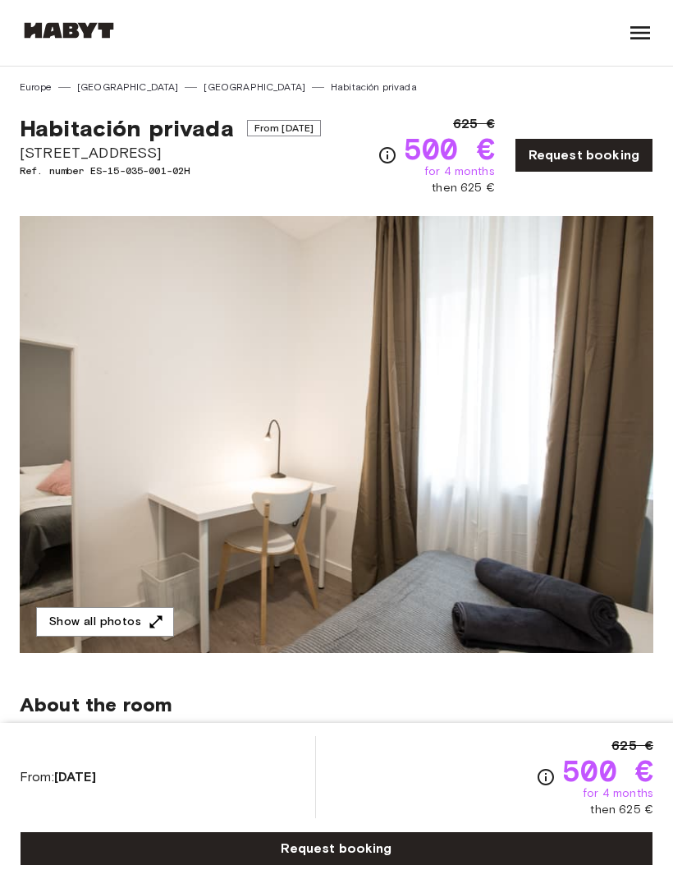
scroll to position [1767, 0]
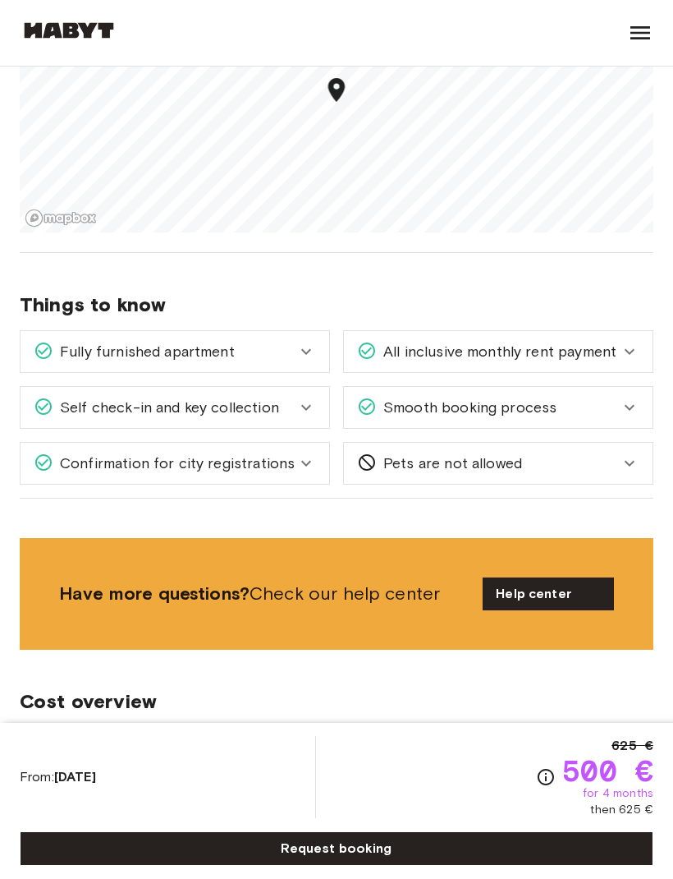
click at [51, 11] on div "Madrid Europe Amsterdam Berlin Brussels Cologne Dusseldorf Frankfurt Graz Hambu…" at bounding box center [69, 33] width 99 height 66
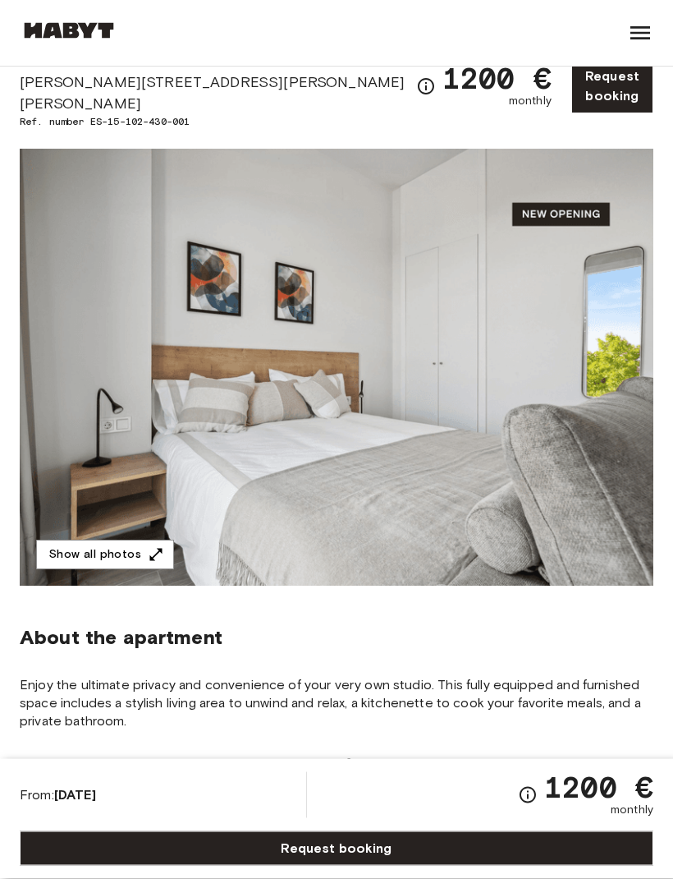
click at [85, 549] on button "Show all photos" at bounding box center [105, 555] width 138 height 30
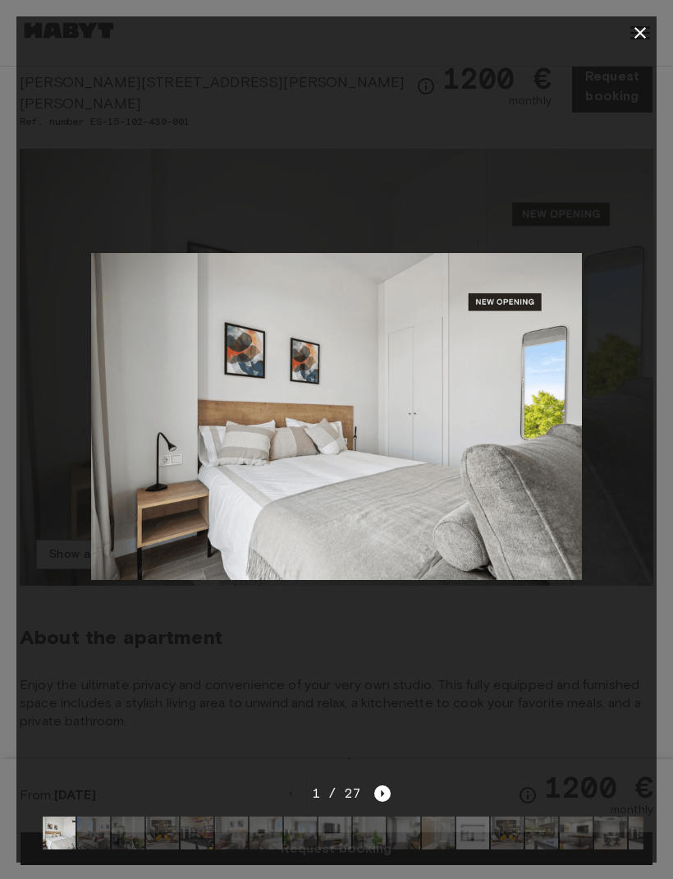
scroll to position [75, 0]
click at [383, 802] on icon "Next image" at bounding box center [383, 793] width 16 height 16
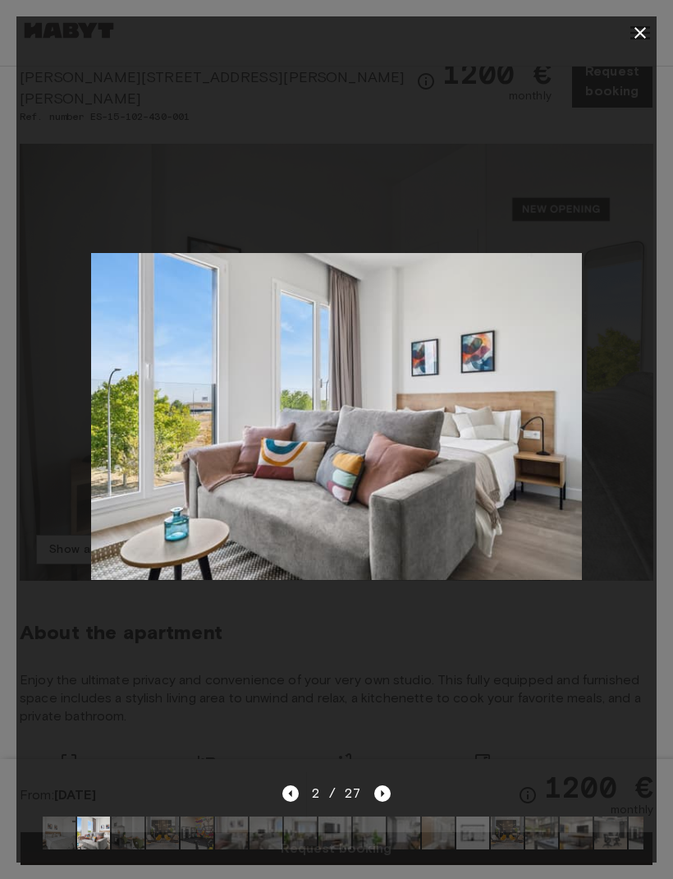
click at [381, 802] on icon "Next image" at bounding box center [383, 793] width 16 height 16
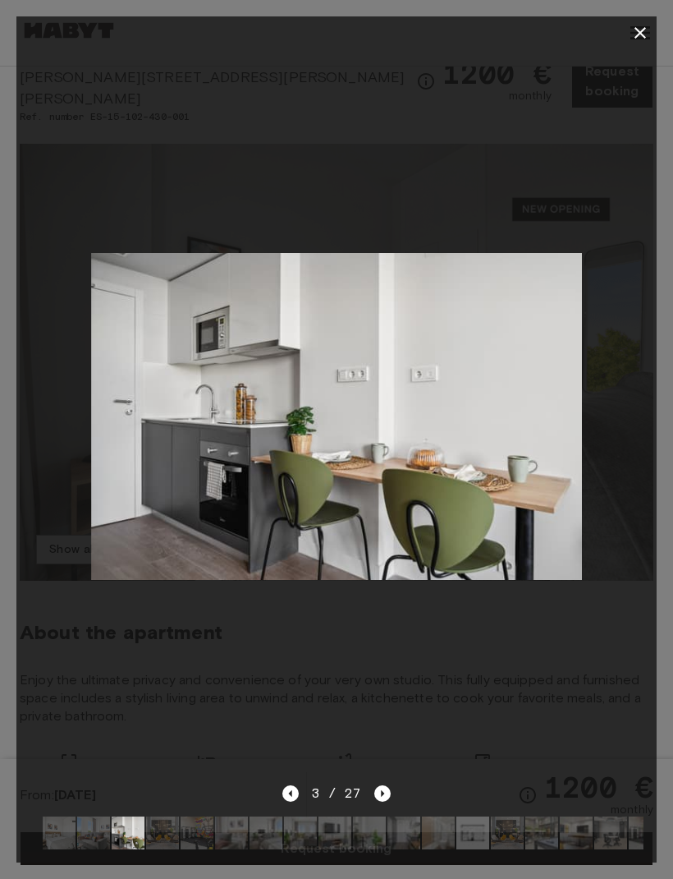
click at [384, 802] on icon "Next image" at bounding box center [383, 793] width 16 height 16
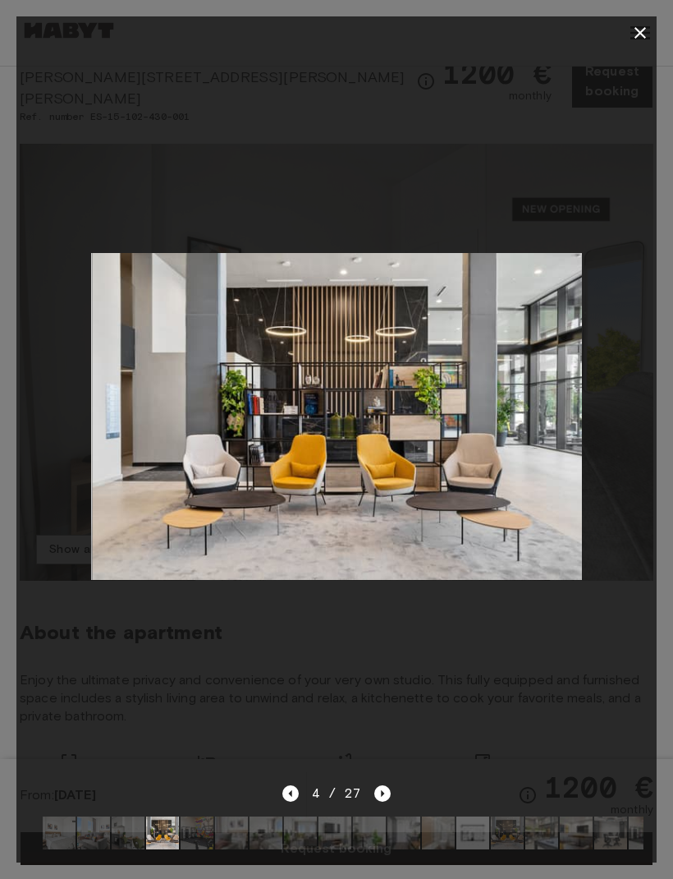
click at [384, 802] on icon "Next image" at bounding box center [383, 793] width 16 height 16
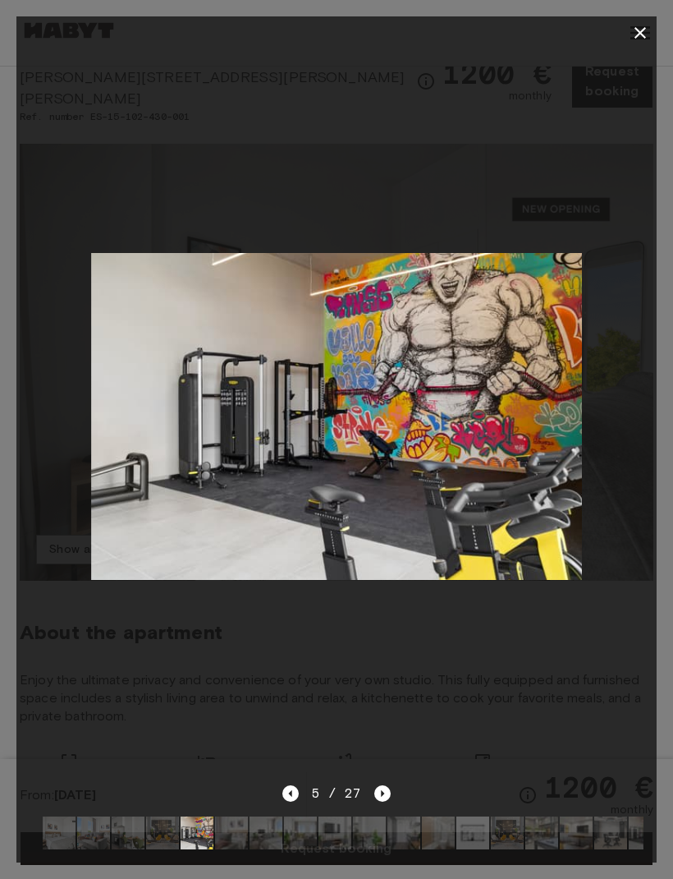
click at [382, 802] on icon "Next image" at bounding box center [383, 793] width 16 height 16
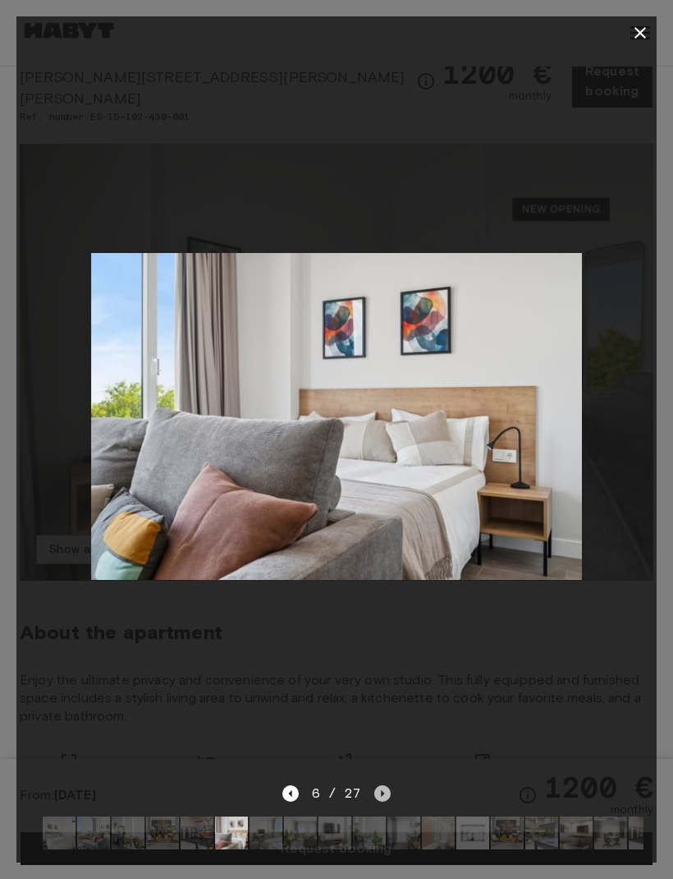
click at [380, 802] on icon "Next image" at bounding box center [383, 793] width 16 height 16
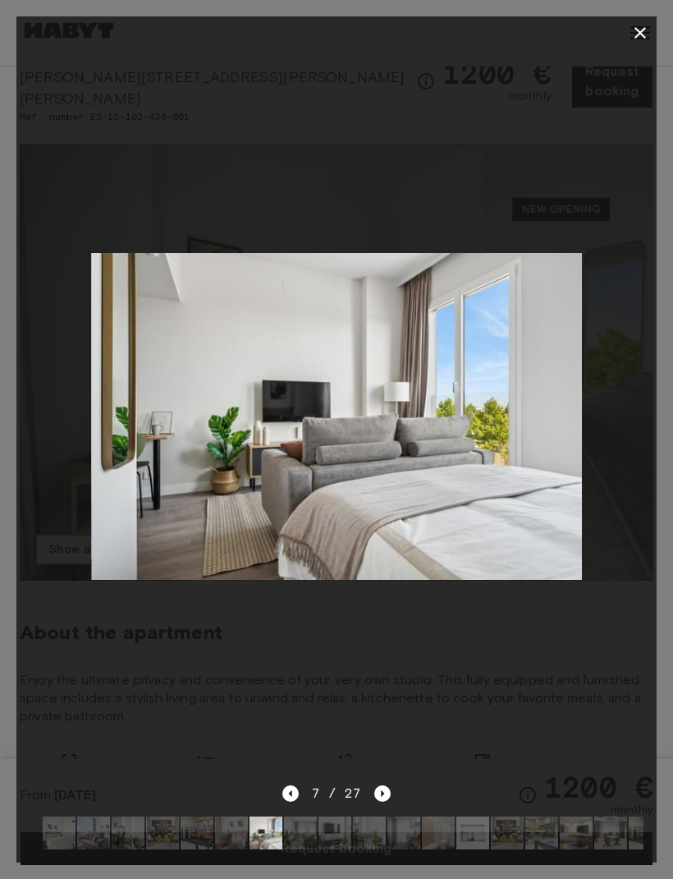
click at [387, 802] on icon "Next image" at bounding box center [383, 793] width 16 height 16
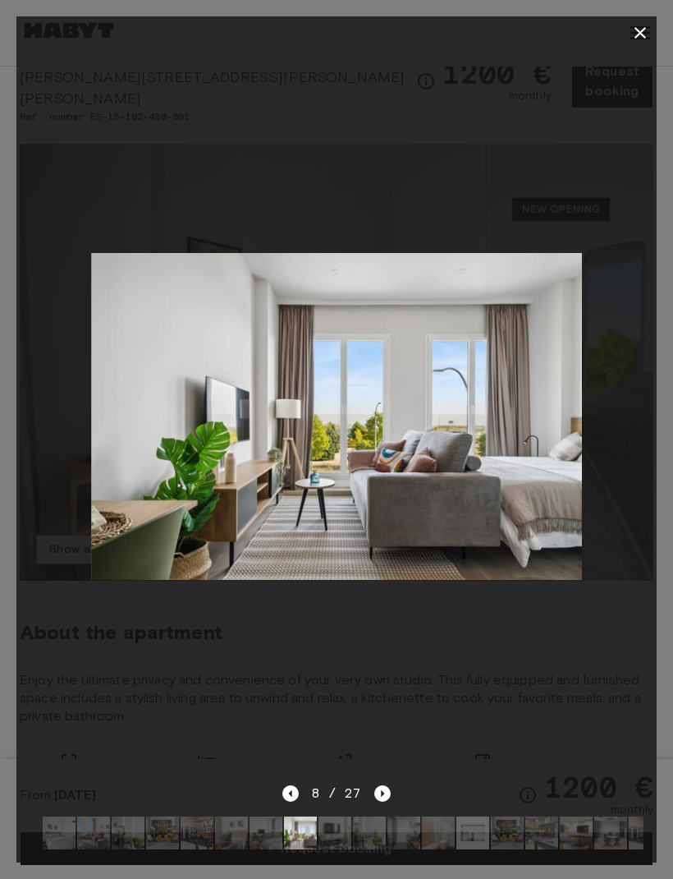
click at [379, 802] on icon "Next image" at bounding box center [383, 793] width 16 height 16
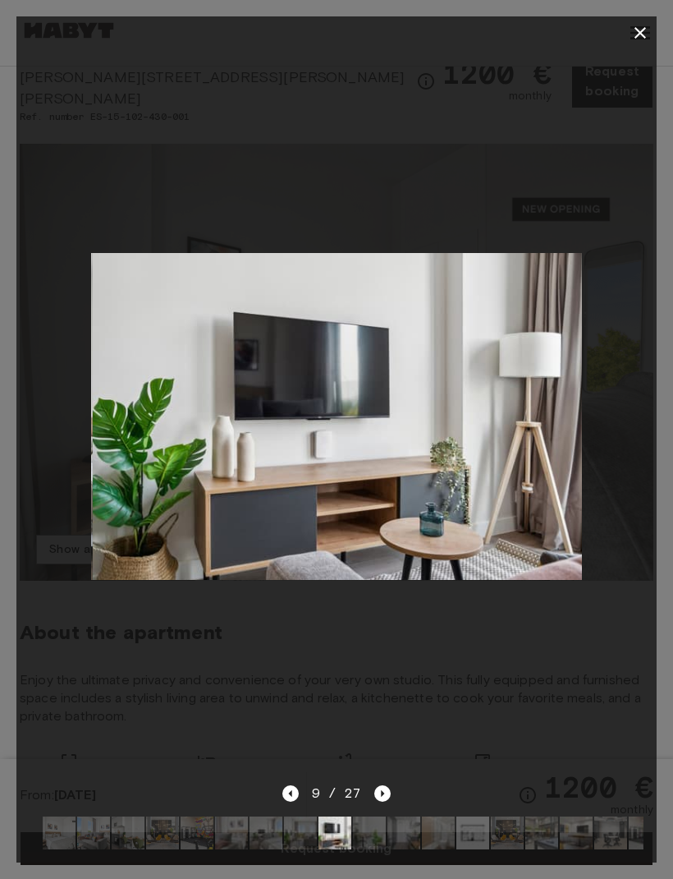
click at [380, 802] on icon "Next image" at bounding box center [383, 793] width 16 height 16
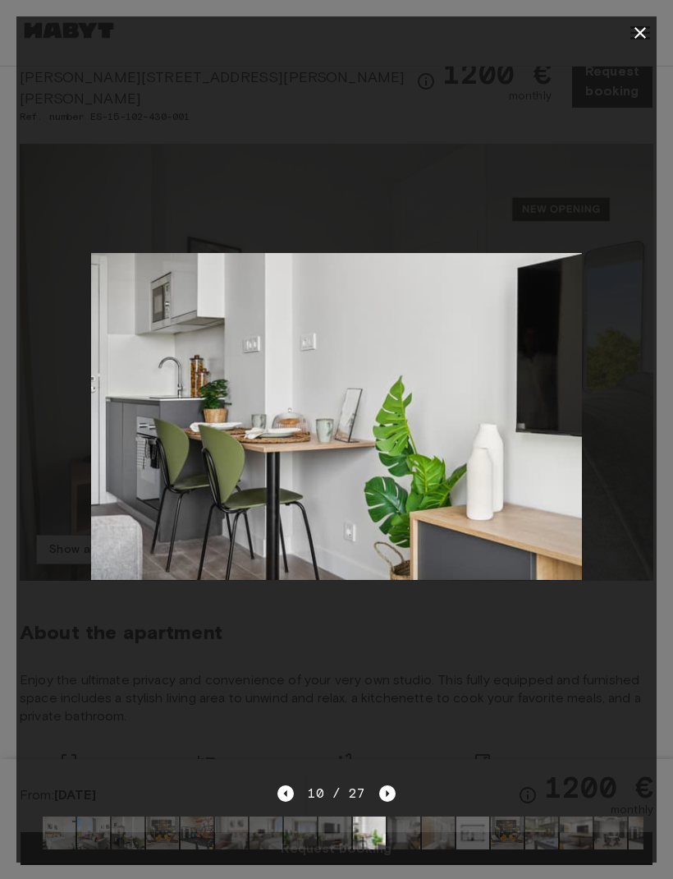
click at [641, 40] on icon "button" at bounding box center [641, 33] width 20 height 20
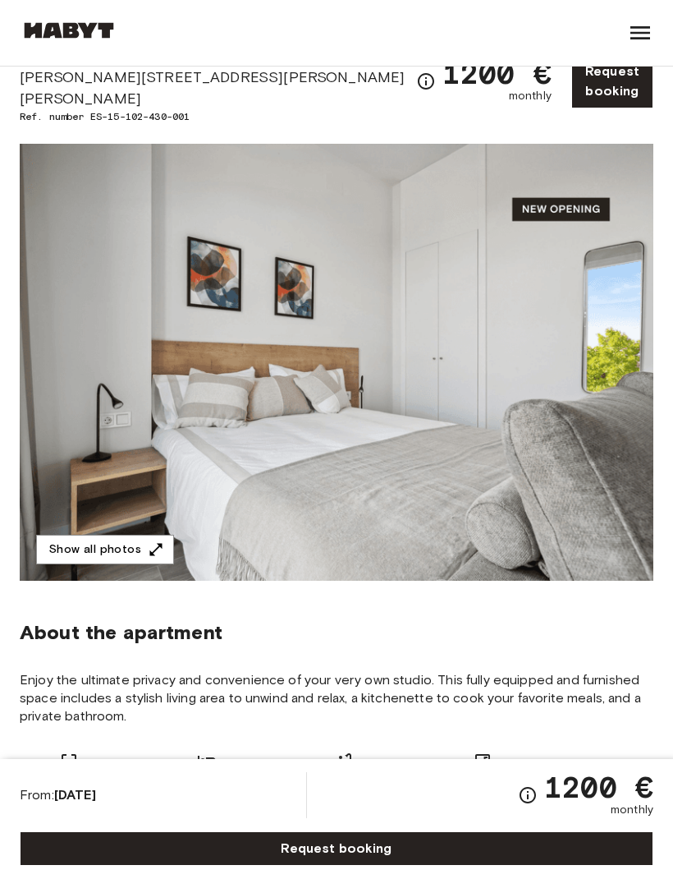
scroll to position [0, 0]
